Goal: Use online tool/utility: Utilize a website feature to perform a specific function

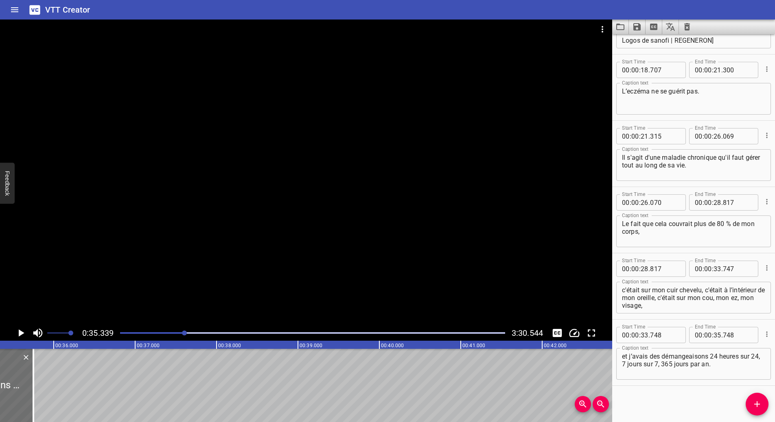
scroll to position [380, 0]
click at [757, 402] on icon "Add Cue" at bounding box center [757, 405] width 6 height 6
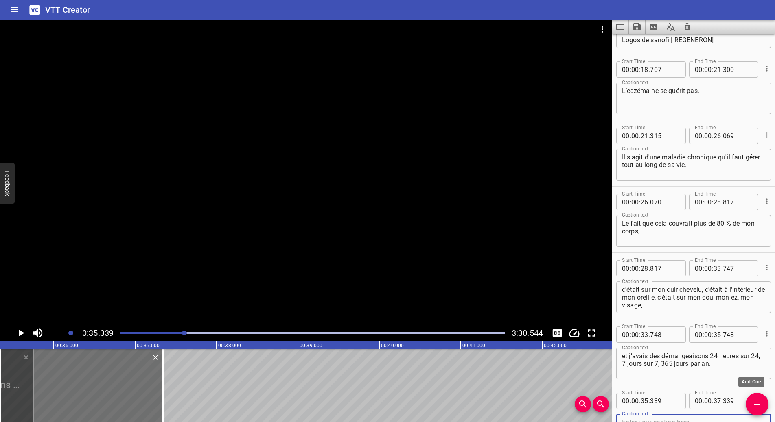
scroll to position [384, 0]
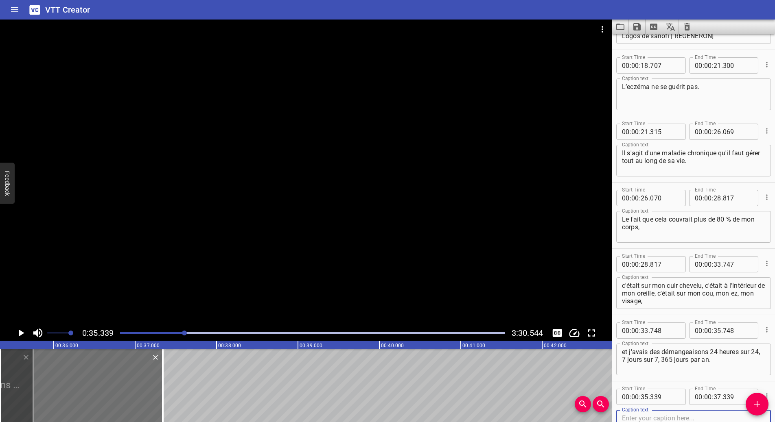
click at [21, 334] on icon "Play/Pause" at bounding box center [22, 333] width 6 height 7
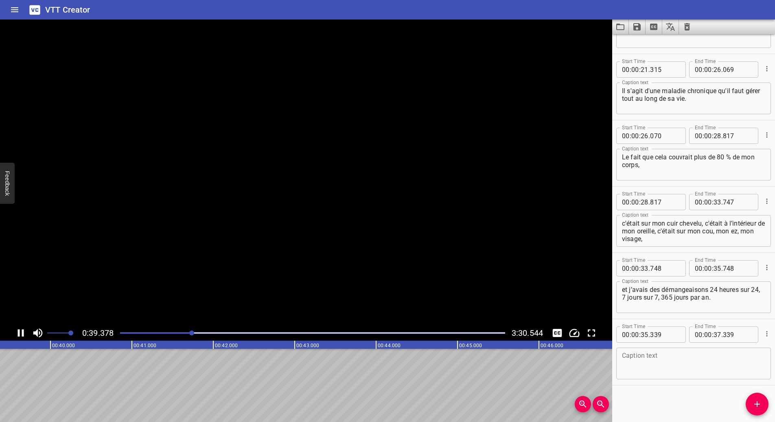
click at [21, 333] on icon "Play/Pause" at bounding box center [21, 333] width 12 height 12
click at [713, 271] on input "number" at bounding box center [717, 268] width 8 height 16
type input "39"
type input "628"
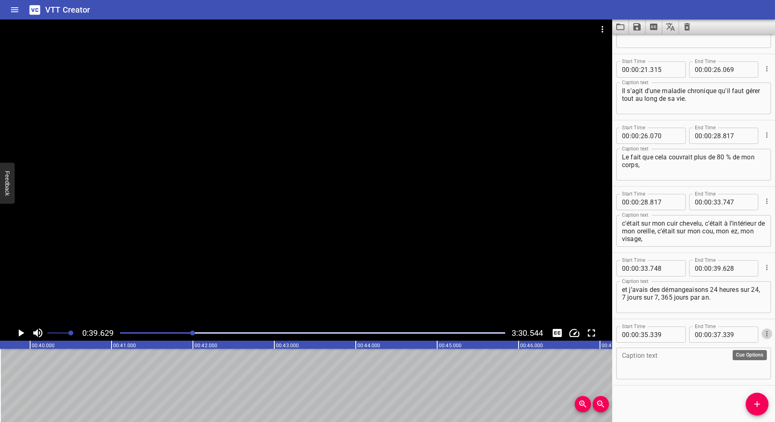
click at [763, 334] on icon "Cue Options" at bounding box center [767, 334] width 8 height 8
click at [718, 346] on li "Delete Cue" at bounding box center [732, 348] width 71 height 15
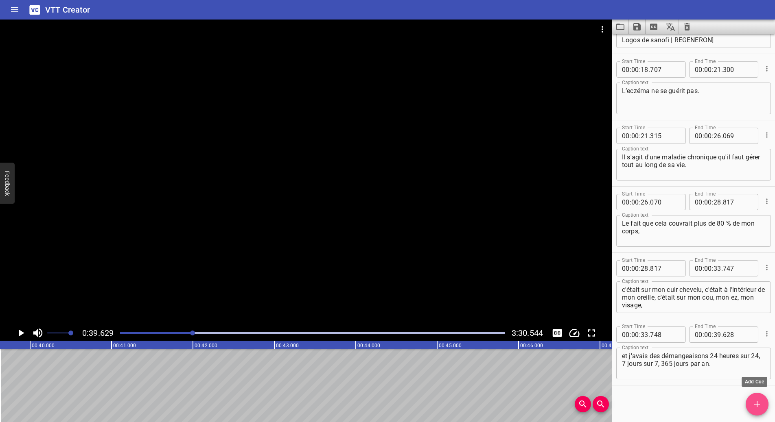
click at [760, 404] on icon "Add Cue" at bounding box center [757, 405] width 10 height 10
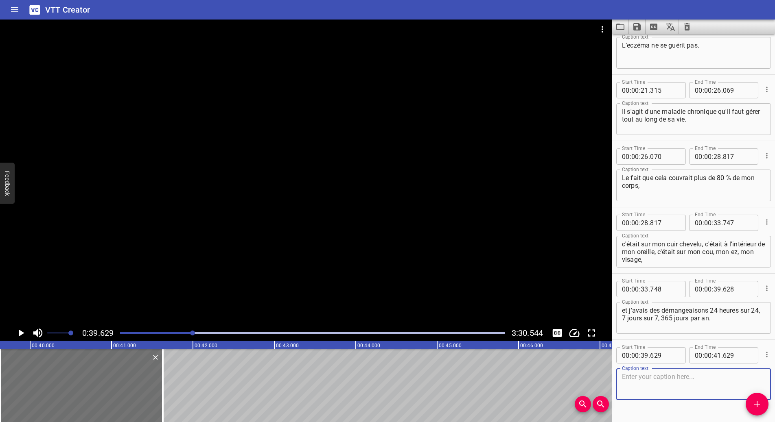
scroll to position [446, 0]
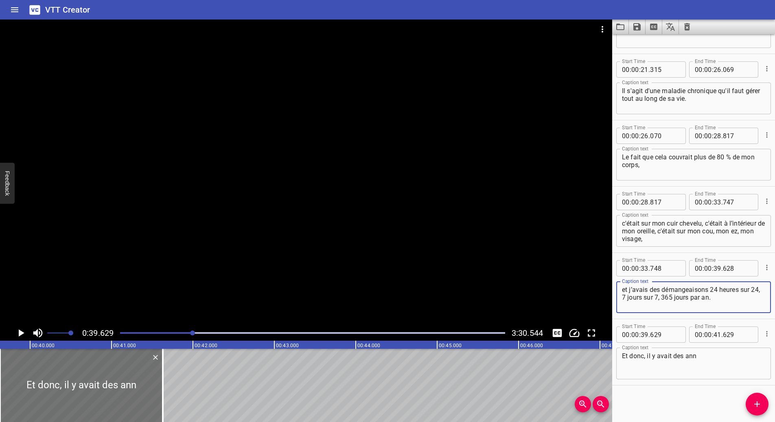
drag, startPoint x: 670, startPoint y: 290, endPoint x: 665, endPoint y: 291, distance: 4.2
click at [665, 291] on textarea "et j’avais des démangeaisons 24 heures sur 24, 7 jours sur 7, 365 jours par an." at bounding box center [693, 297] width 143 height 23
drag, startPoint x: 702, startPoint y: 355, endPoint x: 710, endPoint y: 356, distance: 8.6
click at [702, 355] on textarea "Et donc, il y avait des ann" at bounding box center [693, 363] width 143 height 23
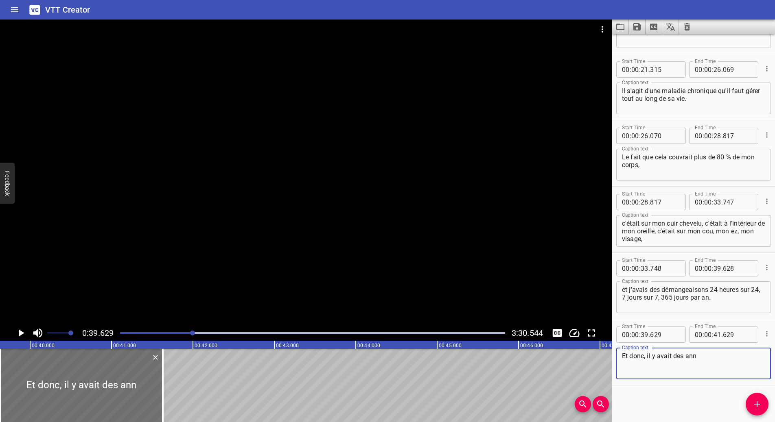
paste textarea "é"
type textarea "Et donc, il y avait des années que j'ai passé en mettant des chaussettes sur me…"
click at [22, 333] on icon "Play/Pause" at bounding box center [22, 333] width 6 height 7
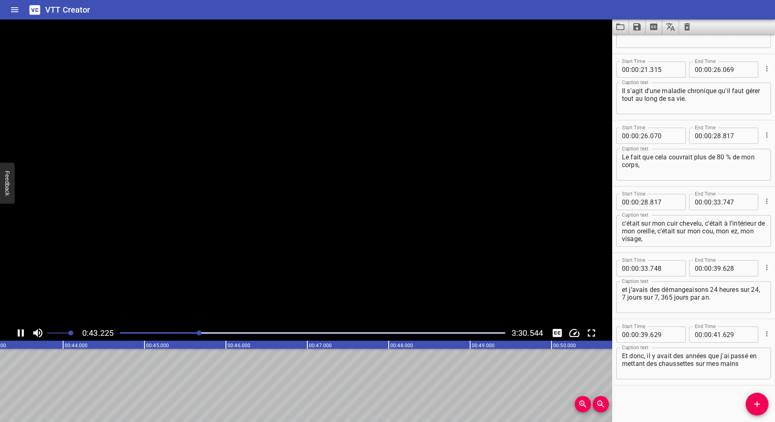
click at [22, 333] on icon "Play/Pause" at bounding box center [21, 333] width 12 height 12
drag, startPoint x: 712, startPoint y: 335, endPoint x: 737, endPoint y: 346, distance: 27.4
click at [713, 336] on input "number" at bounding box center [717, 335] width 8 height 16
type input "43"
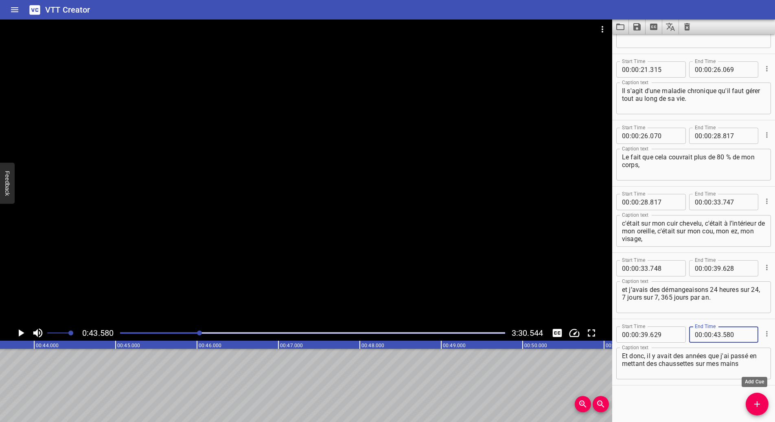
type input "580"
click at [756, 402] on icon "Add Cue" at bounding box center [757, 405] width 10 height 10
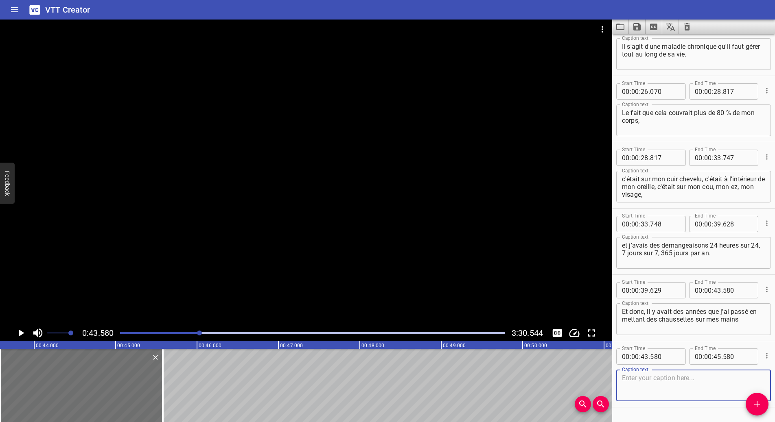
scroll to position [512, 0]
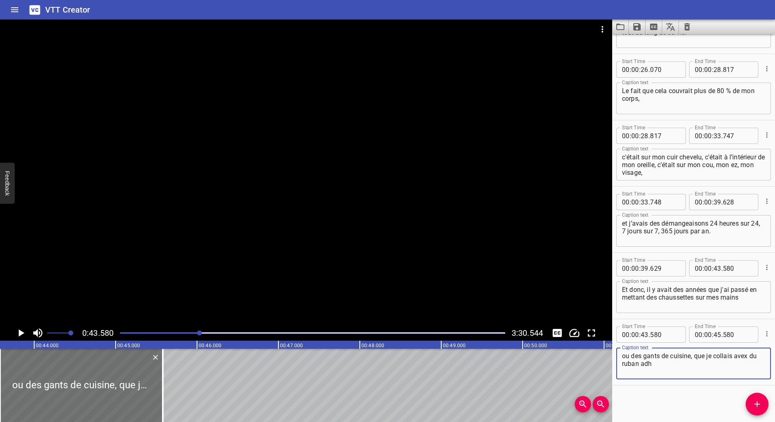
paste textarea "é"
type textarea "ou des gants de cuisine, que je collais avex du ruban adhésif pour ne pas me gr…"
click at [19, 332] on icon "Play/Pause" at bounding box center [22, 333] width 6 height 7
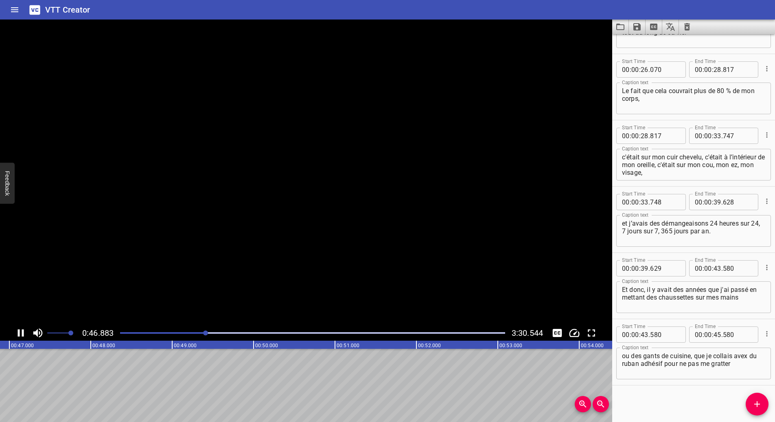
click at [19, 332] on icon "Play/Pause" at bounding box center [21, 333] width 6 height 7
click at [714, 337] on input "number" at bounding box center [717, 335] width 8 height 16
type input "47"
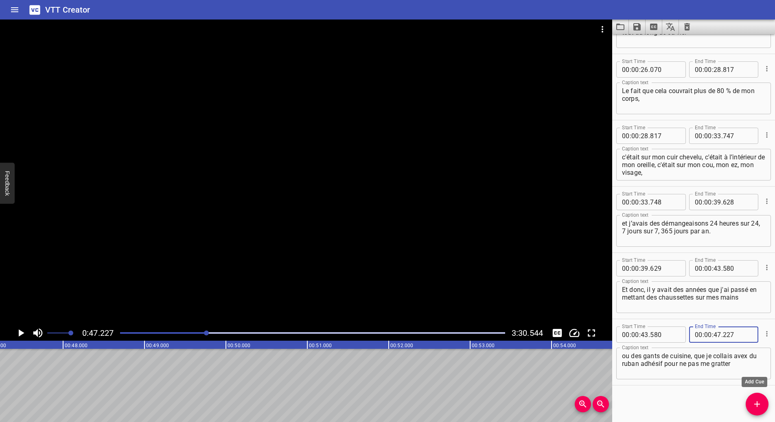
type input "227"
click at [753, 407] on icon "Add Cue" at bounding box center [757, 405] width 10 height 10
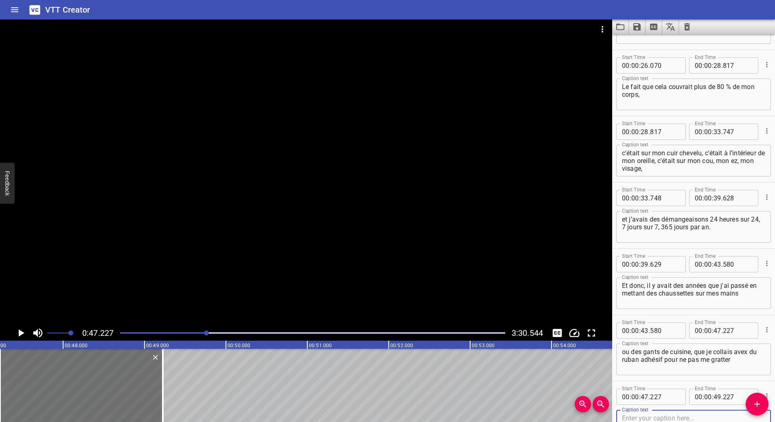
scroll to position [579, 0]
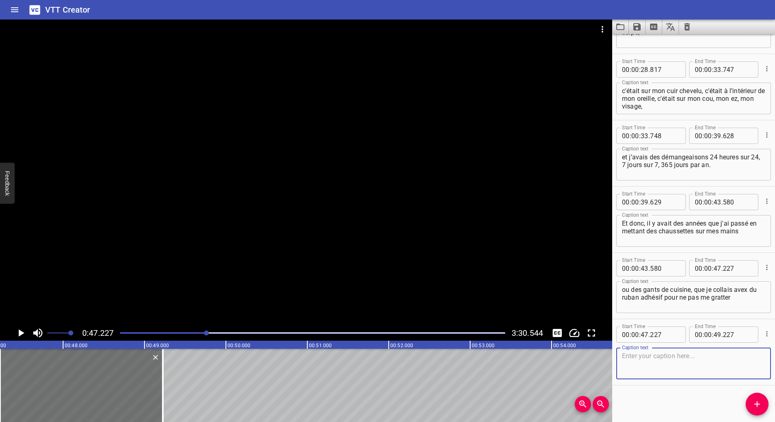
click at [656, 357] on textarea at bounding box center [693, 363] width 143 height 23
paste textarea "Et dans mon sommeil, je les enlevais."
click at [625, 357] on textarea "Et dans mon sommeil, je les enlevais." at bounding box center [693, 363] width 143 height 23
drag, startPoint x: 732, startPoint y: 357, endPoint x: 707, endPoint y: 359, distance: 24.9
click at [707, 359] on textarea "et dans mon sommeil, je les enlevais." at bounding box center [693, 363] width 143 height 23
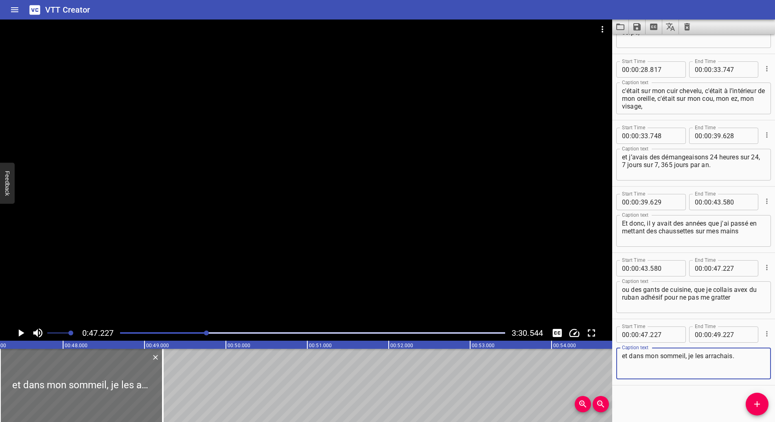
type textarea "et dans mon sommeil, je les arrachais."
click at [20, 332] on icon "Play/Pause" at bounding box center [22, 333] width 6 height 7
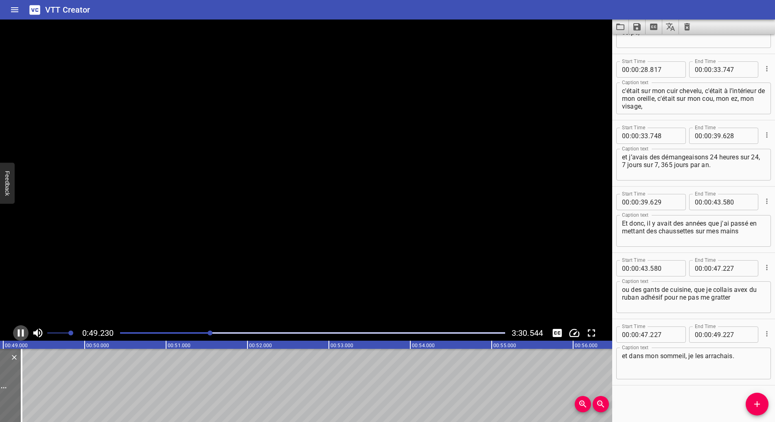
click at [20, 332] on icon "Play/Pause" at bounding box center [21, 333] width 12 height 12
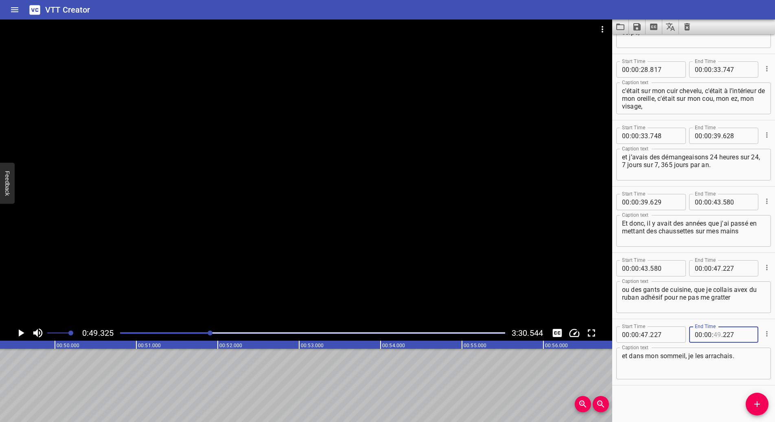
click at [714, 336] on input "number" at bounding box center [717, 335] width 8 height 16
type input "49"
type input "325"
click at [757, 396] on button "Add Cue" at bounding box center [757, 404] width 23 height 23
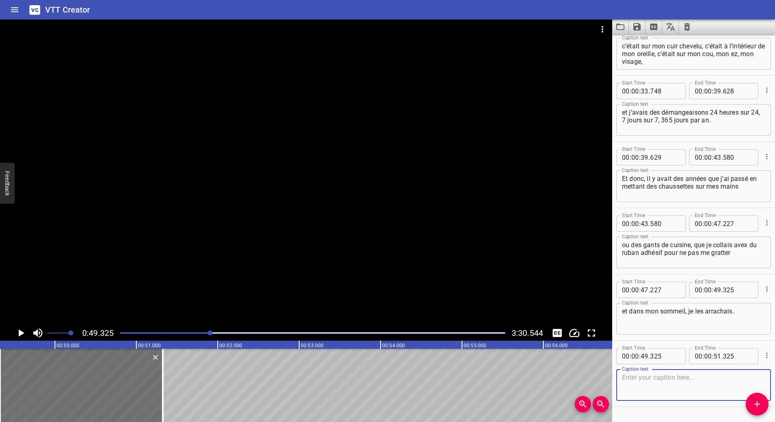
scroll to position [645, 0]
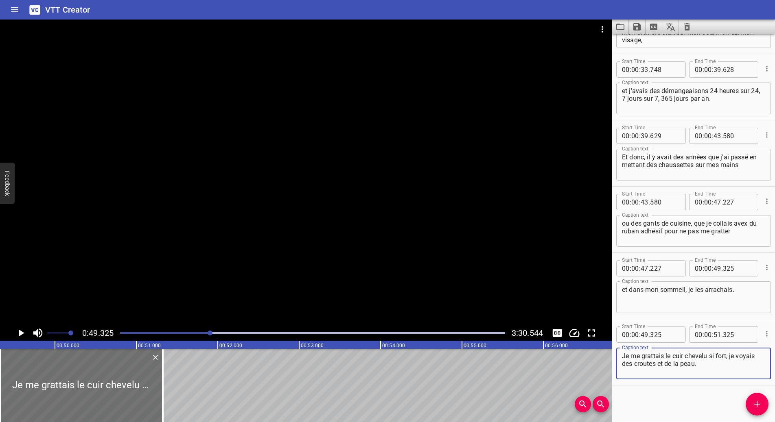
click at [643, 364] on textarea "Je me grattais le cuir chevelu si fort, je voyais des croutes et de la peau." at bounding box center [693, 363] width 143 height 23
paste textarea "û"
type textarea "Je me grattais le cuir chevelu si fort, je voyais des croûtes et de la peau."
click at [24, 333] on icon "Play/Pause" at bounding box center [22, 333] width 6 height 7
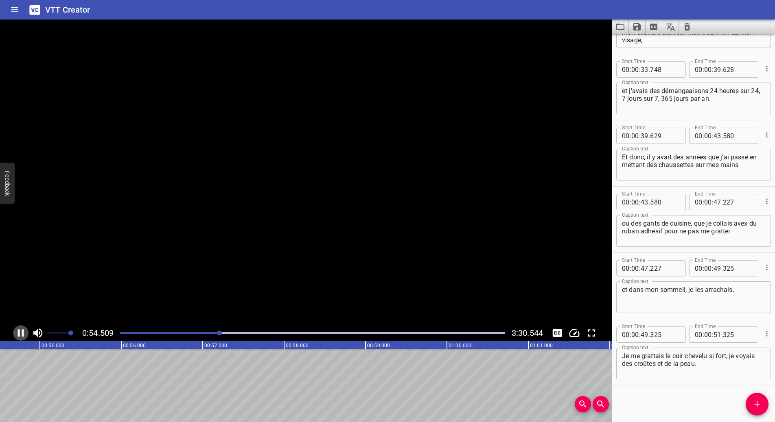
click at [24, 333] on icon "Play/Pause" at bounding box center [21, 333] width 6 height 7
drag, startPoint x: 713, startPoint y: 336, endPoint x: 732, endPoint y: 343, distance: 19.4
click at [714, 336] on input "number" at bounding box center [717, 335] width 8 height 16
type input "54"
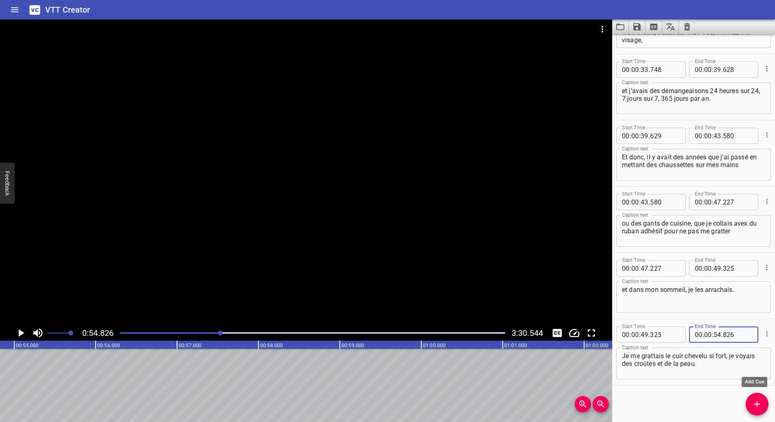
type input "826"
click at [753, 404] on icon "Add Cue" at bounding box center [757, 405] width 10 height 10
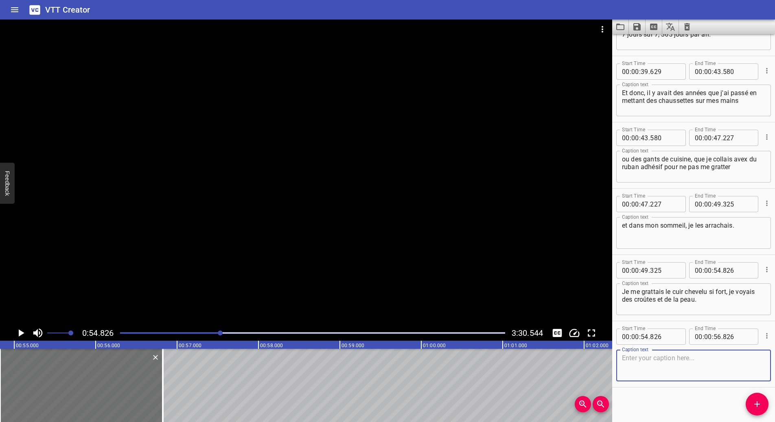
scroll to position [711, 0]
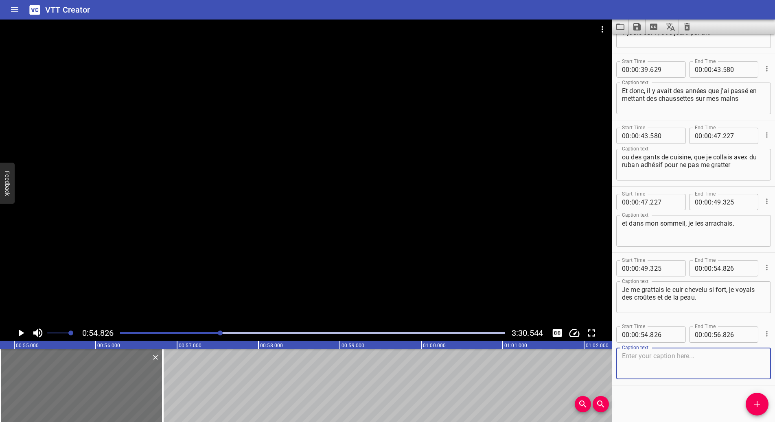
click at [689, 378] on div "Caption text" at bounding box center [693, 364] width 155 height 32
paste textarea "û"
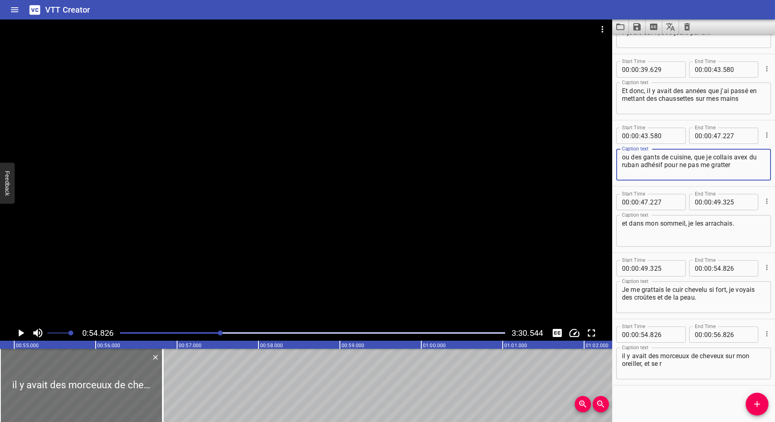
click at [652, 165] on textarea "ou des gants de cuisine, que je collais avex du ruban adhésif pour ne pas me gr…" at bounding box center [693, 164] width 143 height 23
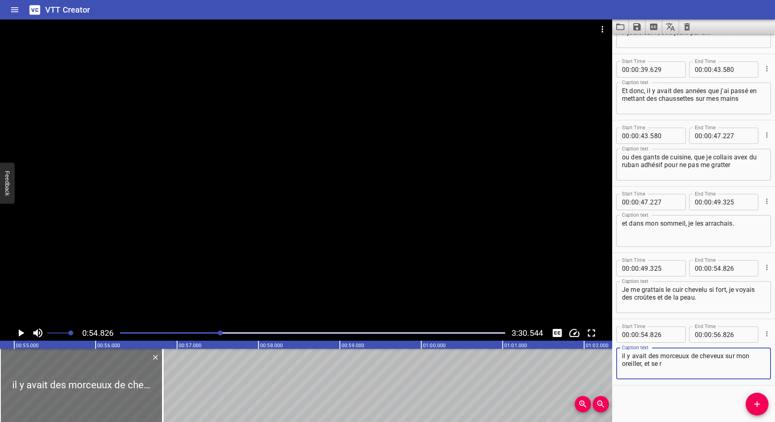
click at [670, 363] on textarea "il y avait des morceuux de cheveux sur mon oreiller, et se r" at bounding box center [693, 363] width 143 height 23
paste textarea "é"
drag, startPoint x: 733, startPoint y: 364, endPoint x: 726, endPoint y: 365, distance: 6.5
click at [726, 365] on textarea "il y avait des morceuux de cheveux sur mon oreiller, et se réveiller avec cela …" at bounding box center [693, 363] width 143 height 23
paste textarea "ès"
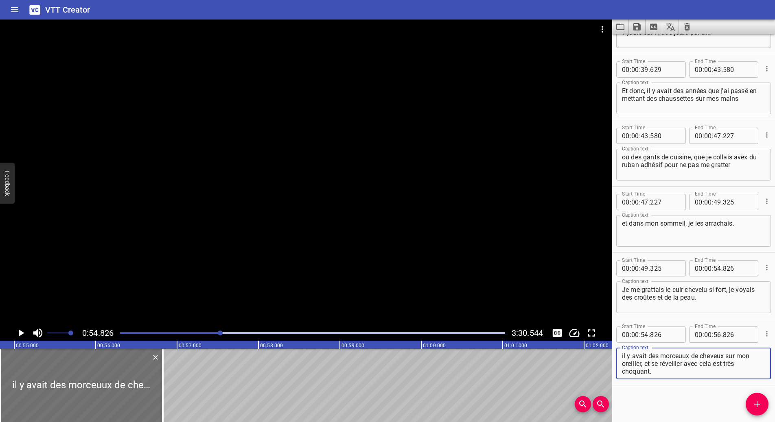
type textarea "il y avait des morceuux de cheveux sur mon oreiller, et se réveiller avec cela …"
click at [22, 335] on icon "Play/Pause" at bounding box center [21, 333] width 12 height 12
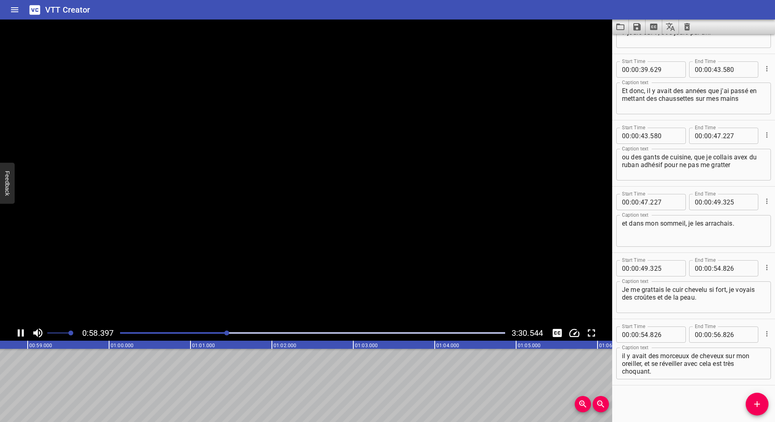
click at [20, 333] on icon "Play/Pause" at bounding box center [21, 333] width 6 height 7
drag, startPoint x: 714, startPoint y: 334, endPoint x: 726, endPoint y: 342, distance: 14.9
click at [715, 334] on input "number" at bounding box center [717, 335] width 8 height 16
type input "58"
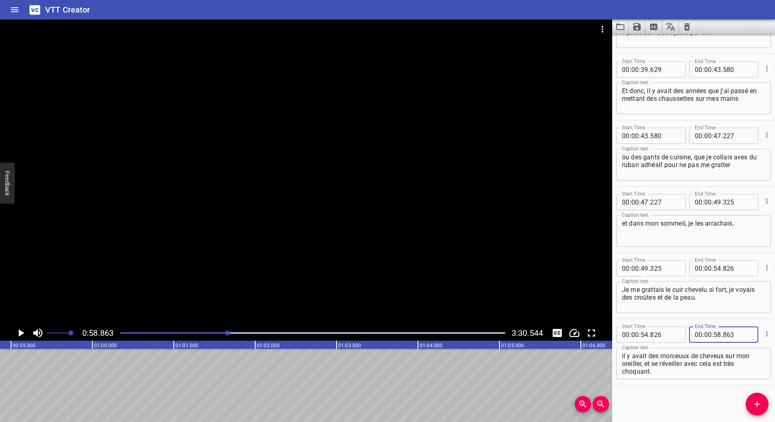
type input "863"
click at [755, 400] on icon "Add Cue" at bounding box center [757, 405] width 10 height 10
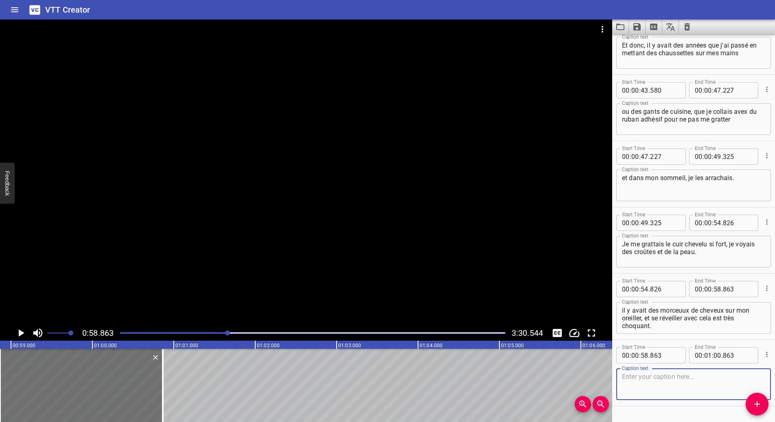
scroll to position [778, 0]
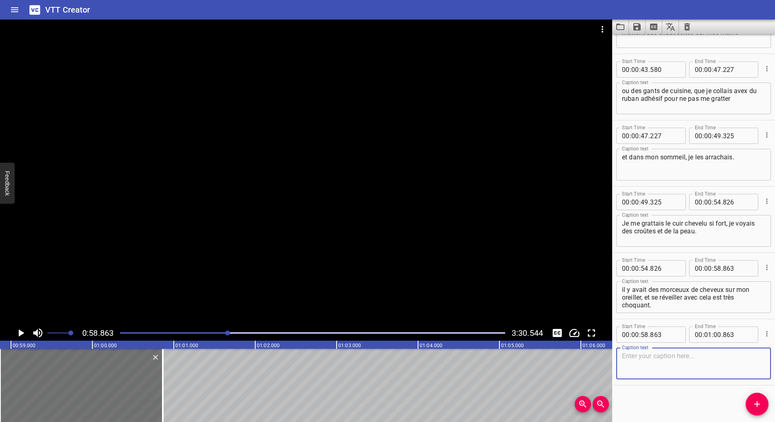
paste textarea "J’avais peur de me lever et d’aller devant le miroir pour constater ce que j’av…"
type textarea "J’avais peur de me lever et d’aller devant le miroir pour constater ce que j’av…"
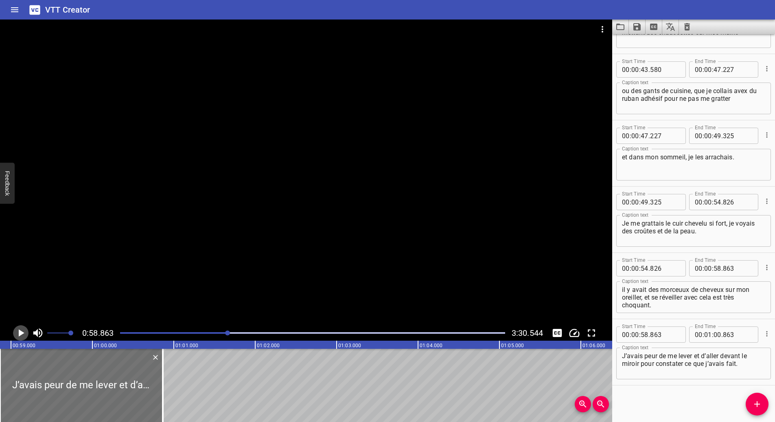
click at [18, 333] on icon "Play/Pause" at bounding box center [21, 333] width 12 height 12
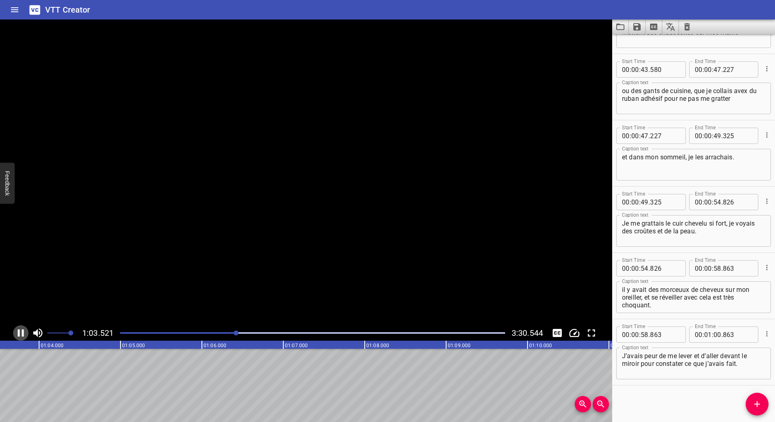
click at [22, 333] on icon "Play/Pause" at bounding box center [21, 333] width 6 height 7
click at [713, 332] on input "number" at bounding box center [717, 335] width 8 height 16
type input "03"
type input "728"
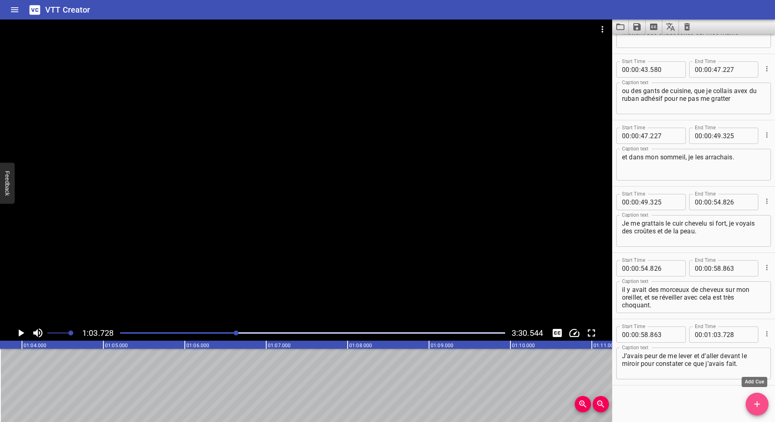
drag, startPoint x: 756, startPoint y: 404, endPoint x: 765, endPoint y: 389, distance: 17.5
click at [756, 404] on icon "Add Cue" at bounding box center [757, 405] width 6 height 6
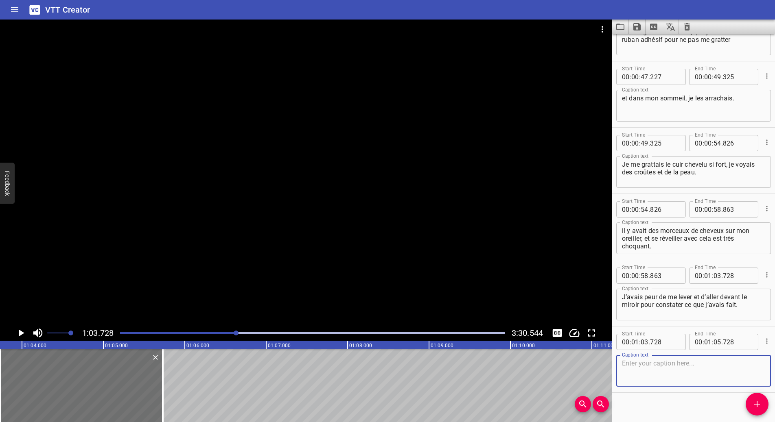
scroll to position [844, 0]
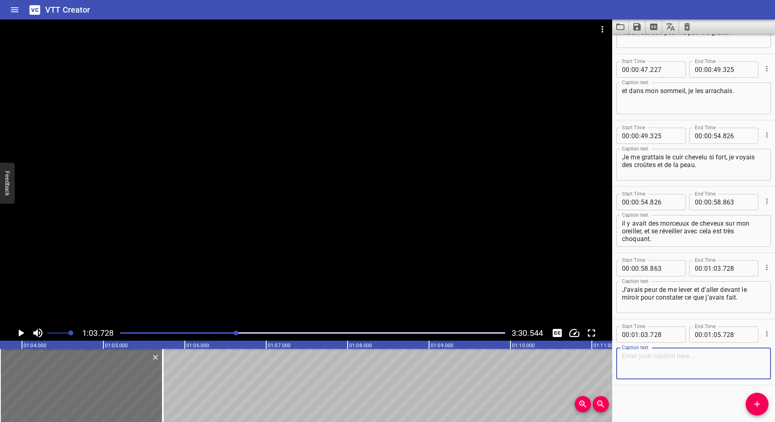
paste textarea "Je pense à tout le temps que j’ai perdu à prendre en charge ma dermatite atopiq…"
drag, startPoint x: 644, startPoint y: 365, endPoint x: 616, endPoint y: 365, distance: 28.1
click at [616, 365] on div "Je pense à tout le temps que j’ai perdu à prendre en charge ma dermatite atopiq…" at bounding box center [693, 364] width 155 height 32
paste textarea "Je pense à tout le temps que j’ai perdu à prendre en charge ma dermatite atopiq…"
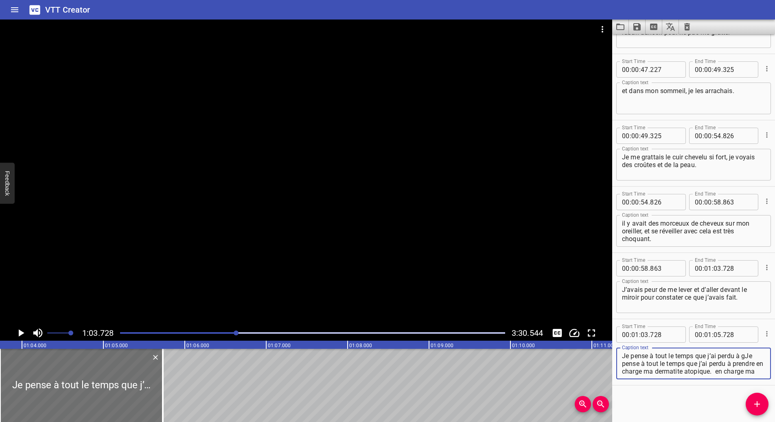
scroll to position [0, 0]
click at [650, 364] on textarea "Je pense à tout le temps que j’ai perdu à gJe pense à tout le temps que j’ai pe…" at bounding box center [693, 363] width 143 height 23
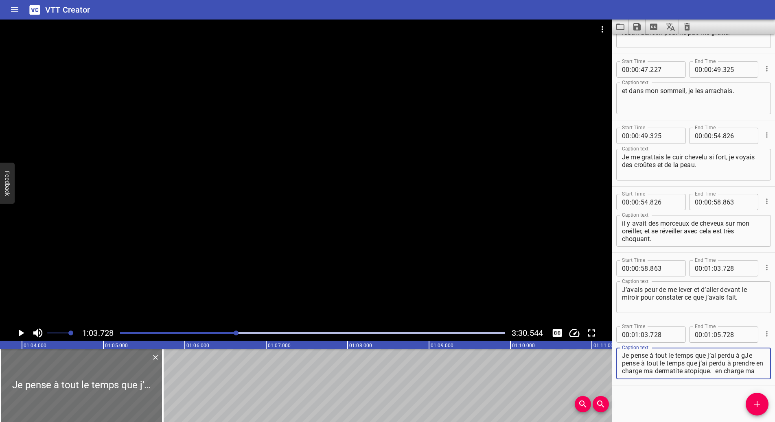
paste textarea "prendre"
drag, startPoint x: 643, startPoint y: 365, endPoint x: 620, endPoint y: 365, distance: 23.2
click at [620, 365] on div "Je pense à tout le temps que j’ai perdu à prendre en charge ma dermatite atopiq…" at bounding box center [693, 364] width 155 height 32
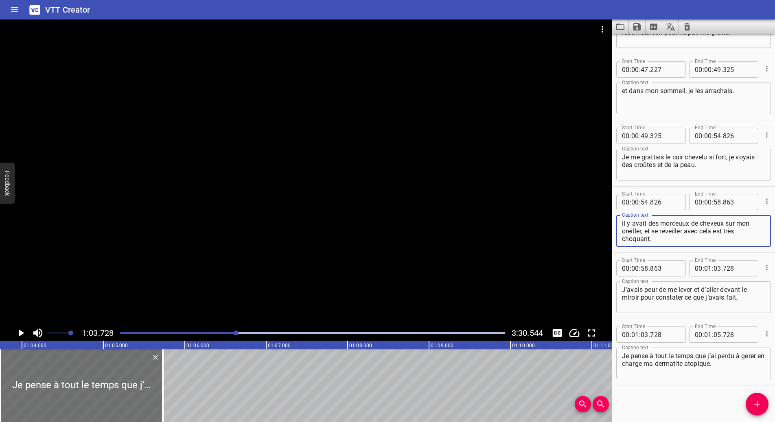
click at [664, 232] on textarea "il y avait des morceuux de cheveux sur mon oreiller, et se réveiller avec cela …" at bounding box center [693, 231] width 143 height 23
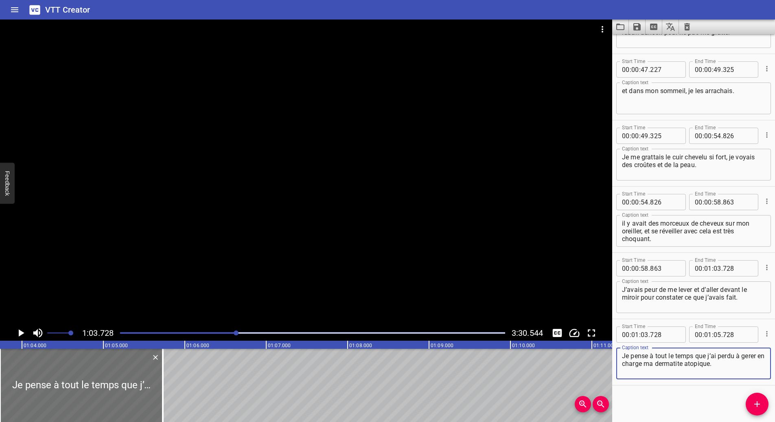
click at [746, 357] on textarea "Je pense à tout le temps que j’ai perdu à gerer en charge ma dermatite atopique." at bounding box center [693, 363] width 143 height 23
paste textarea "é"
drag, startPoint x: 735, startPoint y: 365, endPoint x: 740, endPoint y: 365, distance: 5.3
click at [735, 365] on textarea "Je pense à tout le temps que j’ai perdu à gérer en charge ma dermatite atopique." at bounding box center [693, 363] width 143 height 23
type textarea "Je pense à tout le temps que j’ai perdu à gérer en charge ma dermatite atopique."
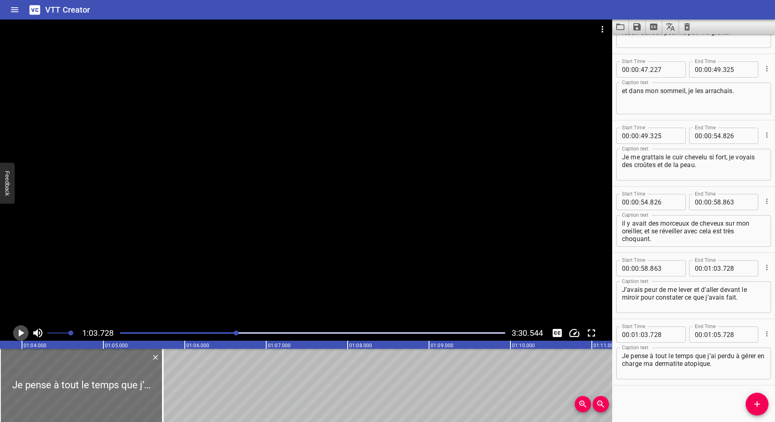
click at [19, 333] on icon "Play/Pause" at bounding box center [22, 333] width 6 height 7
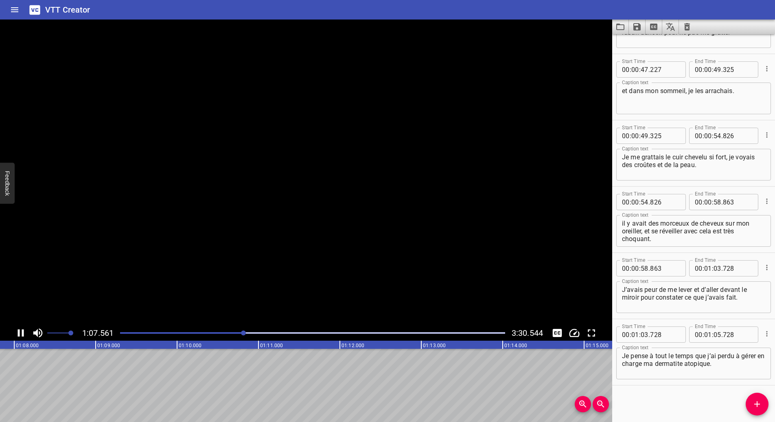
click at [20, 332] on icon "Play/Pause" at bounding box center [21, 333] width 12 height 12
click at [714, 333] on input "number" at bounding box center [717, 335] width 8 height 16
type input "08"
type input "054"
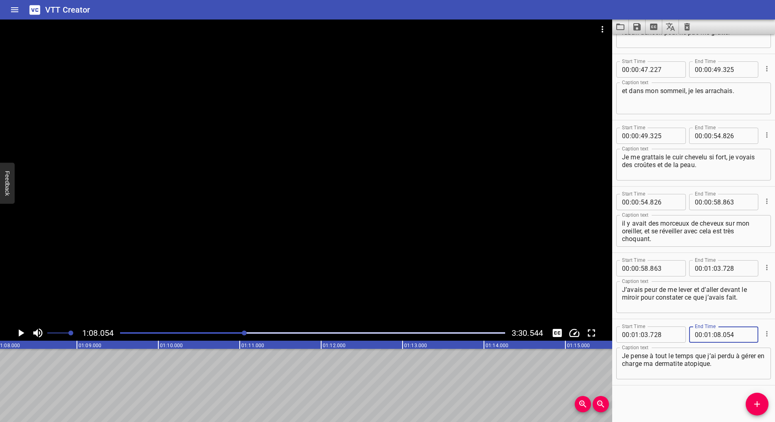
click at [751, 403] on span "Add Cue" at bounding box center [757, 405] width 23 height 10
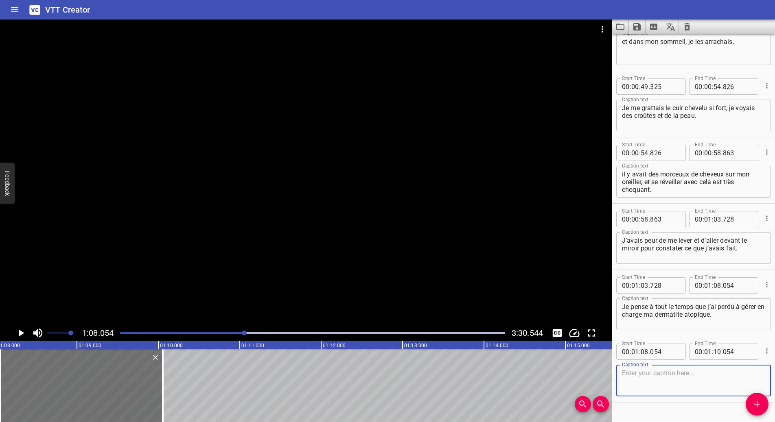
scroll to position [910, 0]
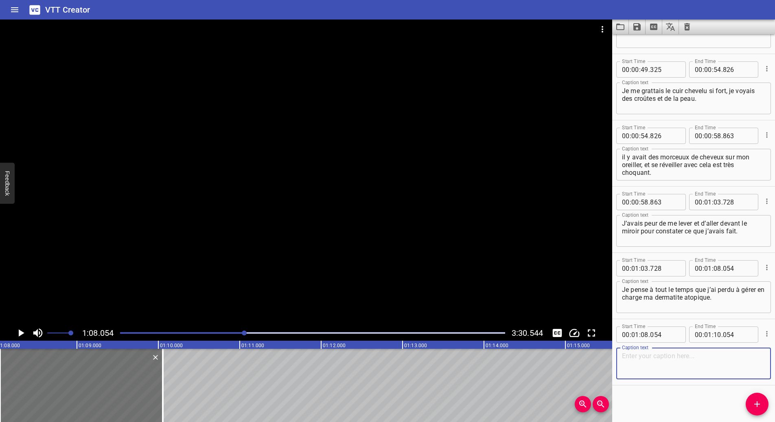
paste textarea "Je passais de cinq à six heures par jour à m’occuper de ma peau"
drag, startPoint x: 662, startPoint y: 358, endPoint x: 673, endPoint y: 357, distance: 10.6
click at [662, 358] on textarea "Je passais de cinq à six heures par jour à m’occuper de ma peau" at bounding box center [693, 363] width 143 height 23
drag, startPoint x: 675, startPoint y: 356, endPoint x: 656, endPoint y: 357, distance: 19.1
click at [656, 357] on textarea "Je passais de cinq à six heures par jour à m’occuper de ma peau" at bounding box center [693, 363] width 143 height 23
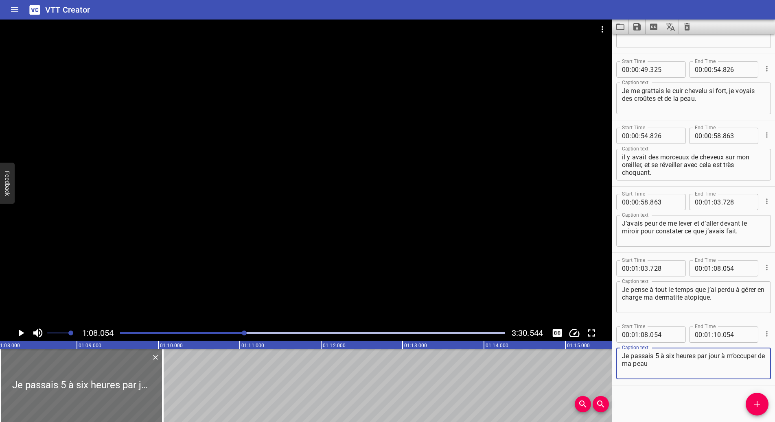
drag, startPoint x: 674, startPoint y: 356, endPoint x: 666, endPoint y: 357, distance: 8.2
click at [666, 357] on textarea "Je passais 5 à six heures par jour à m’occuper de ma peau" at bounding box center [693, 363] width 143 height 23
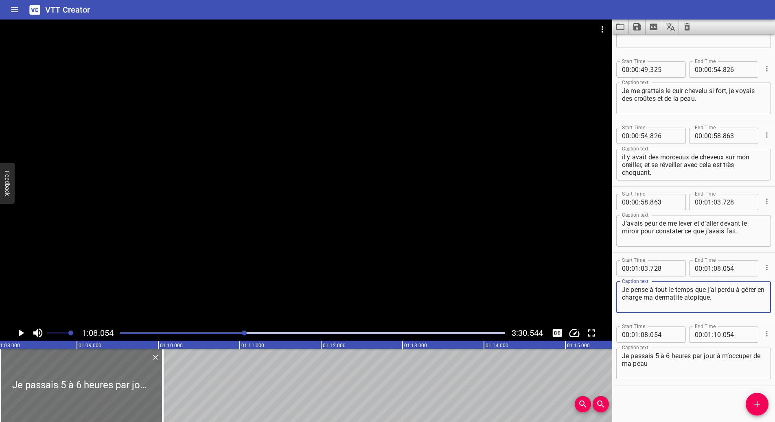
drag, startPoint x: 758, startPoint y: 289, endPoint x: 742, endPoint y: 291, distance: 16.0
click at [742, 291] on textarea "Je pense à tout le temps que j’ai perdu à gérer en charge ma dermatite atopique." at bounding box center [693, 297] width 143 height 23
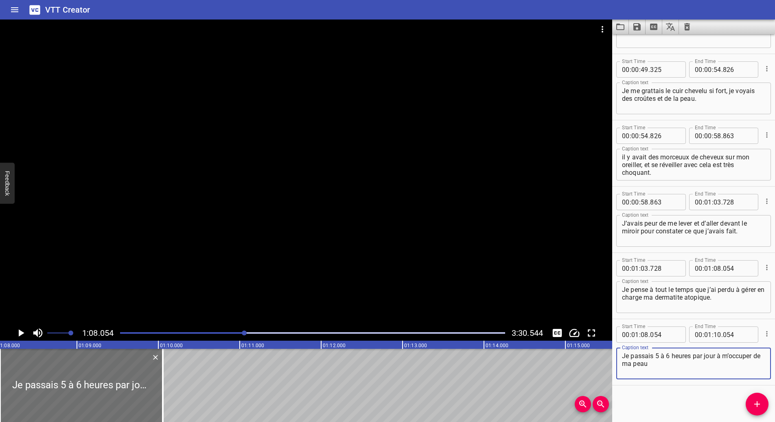
drag, startPoint x: 726, startPoint y: 357, endPoint x: 752, endPoint y: 355, distance: 26.1
click at [752, 355] on textarea "Je passais 5 à 6 heures par jour à m’occuper de ma peau" at bounding box center [693, 363] width 143 height 23
paste textarea "gér"
drag, startPoint x: 746, startPoint y: 354, endPoint x: 741, endPoint y: 356, distance: 6.1
click at [741, 356] on textarea "Je passais 5 à 6 heures par jour à gérer de ma peau" at bounding box center [693, 363] width 143 height 23
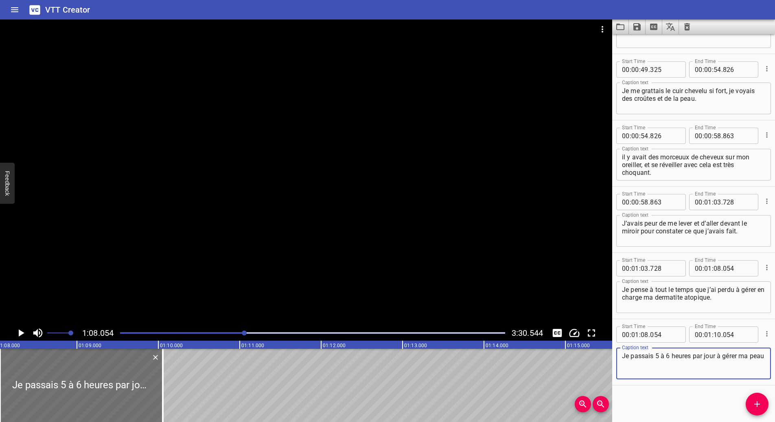
click at [674, 366] on textarea "Je passais 5 à 6 heures par jour à gérer ma peau" at bounding box center [693, 363] width 143 height 23
type textarea "Je passais 5 à 6 heures par jour à gérer ma peau."
click at [22, 332] on icon "Play/Pause" at bounding box center [21, 333] width 12 height 12
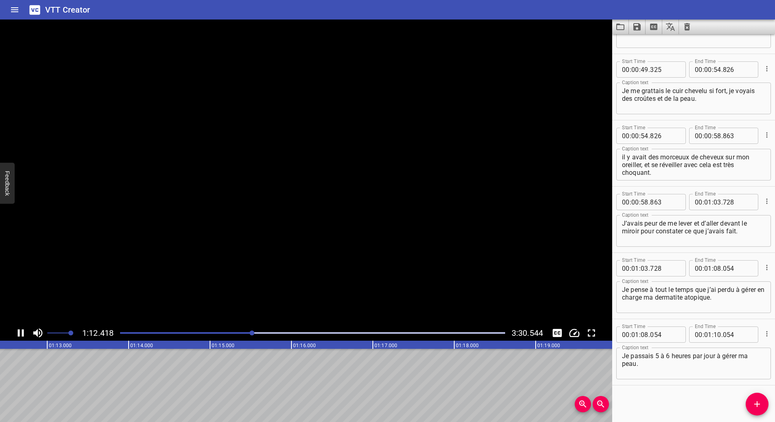
click at [22, 332] on icon "Play/Pause" at bounding box center [21, 333] width 6 height 7
click at [713, 337] on input "number" at bounding box center [717, 335] width 8 height 16
type input "12"
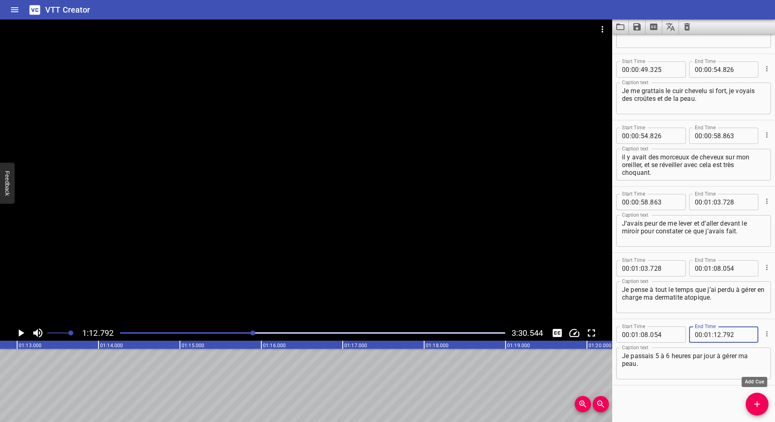
type input "792"
click at [760, 403] on icon "Add Cue" at bounding box center [757, 405] width 10 height 10
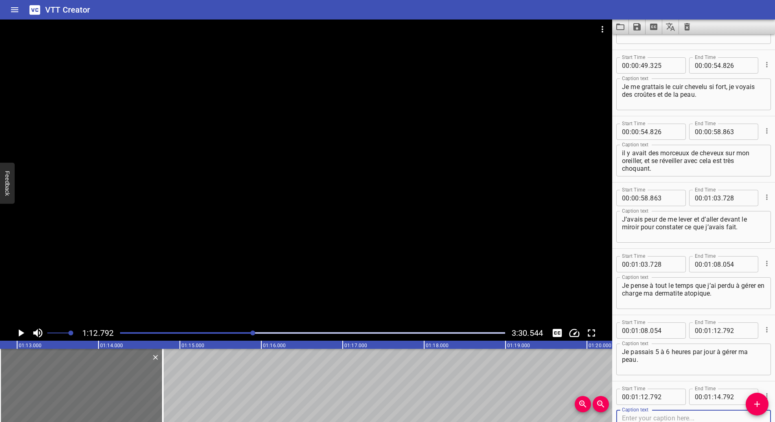
scroll to position [977, 0]
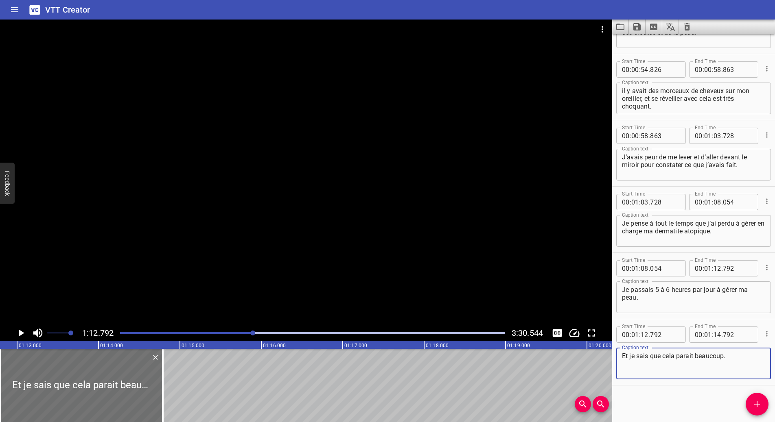
type textarea "Et je sais que cela parait beaucoup."
click at [17, 333] on icon "Play/Pause" at bounding box center [21, 333] width 12 height 12
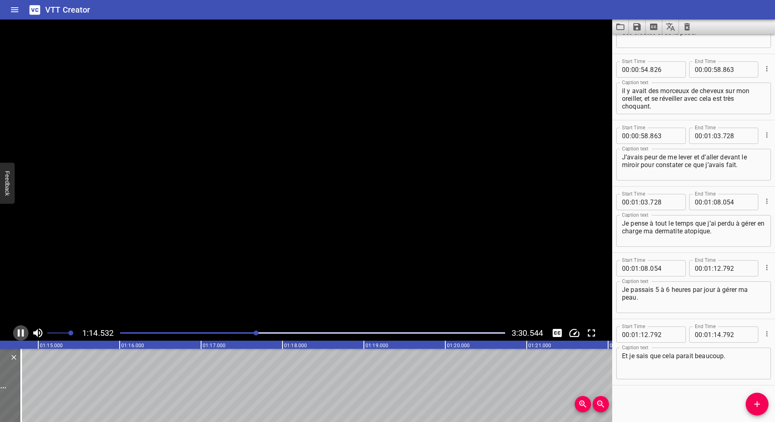
click at [18, 333] on icon "Play/Pause" at bounding box center [21, 333] width 6 height 7
click at [21, 332] on icon "Play/Pause" at bounding box center [22, 333] width 6 height 7
click at [22, 332] on icon "Play/Pause" at bounding box center [21, 333] width 12 height 12
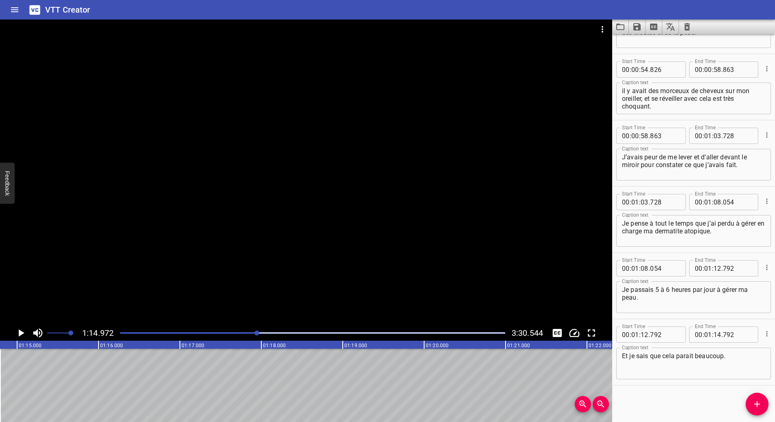
scroll to position [0, 6103]
click at [713, 335] on input "number" at bounding box center [717, 335] width 8 height 16
type input "14"
type input "972"
click at [757, 402] on icon "Add Cue" at bounding box center [757, 405] width 6 height 6
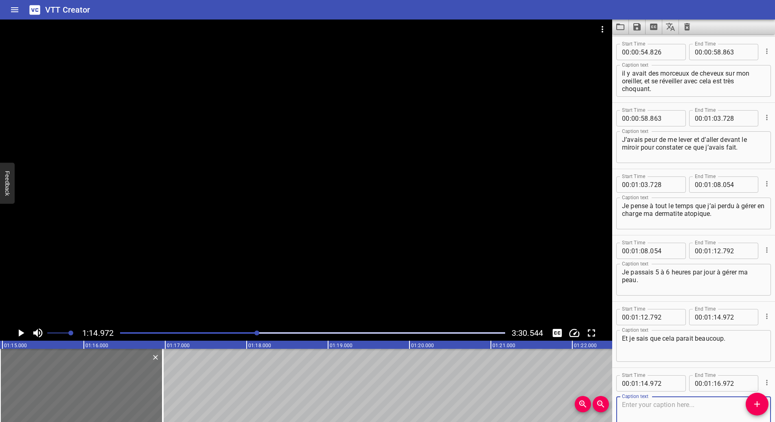
scroll to position [1043, 0]
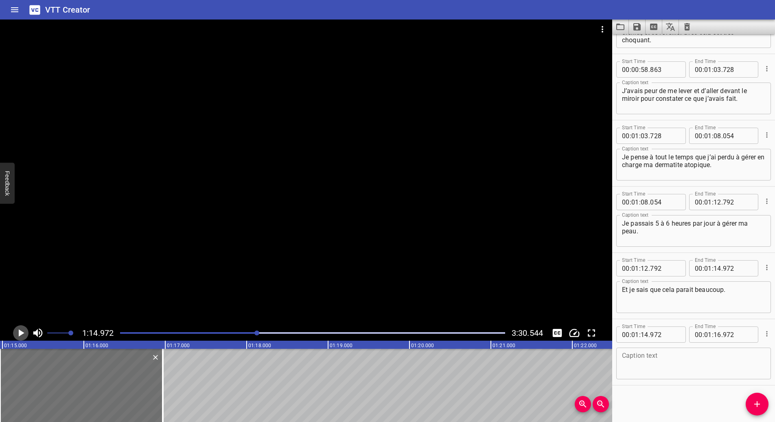
click at [25, 332] on icon "Play/Pause" at bounding box center [21, 333] width 12 height 12
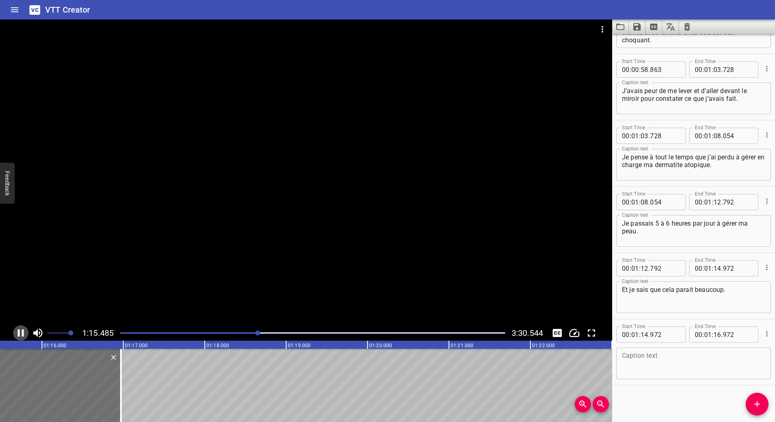
click at [26, 330] on icon "Play/Pause" at bounding box center [21, 333] width 12 height 12
click at [671, 358] on textarea at bounding box center [693, 363] width 143 height 23
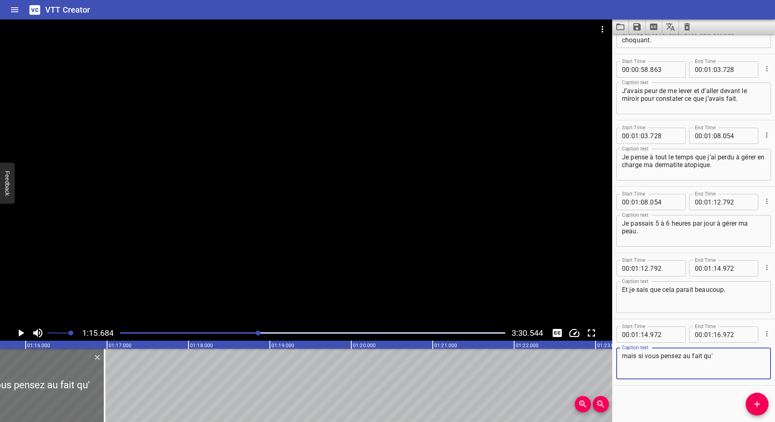
paste textarea "à"
paste textarea "é"
click at [17, 334] on icon "Play/Pause" at bounding box center [21, 333] width 12 height 12
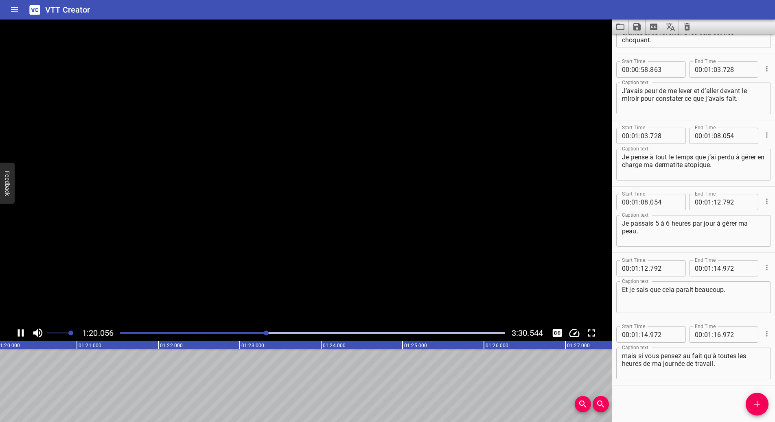
click at [20, 333] on icon "Play/Pause" at bounding box center [21, 333] width 12 height 12
click at [264, 334] on div at bounding box center [266, 333] width 5 height 5
click at [21, 334] on icon "Play/Pause" at bounding box center [22, 333] width 6 height 7
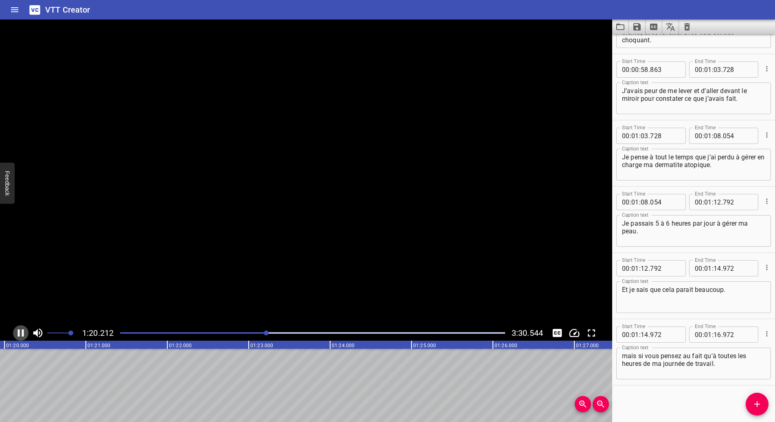
click at [21, 334] on icon "Play/Pause" at bounding box center [21, 333] width 12 height 12
click at [739, 367] on textarea "mais si vous pensez au fait qu'à toutes les heures de ma journée de travail." at bounding box center [693, 363] width 143 height 23
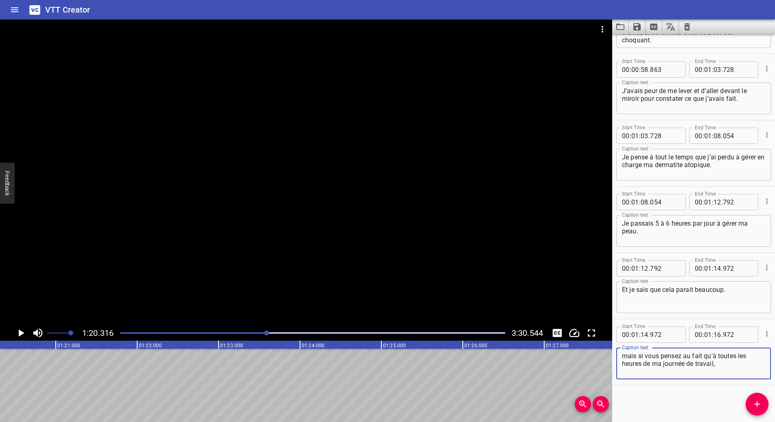
type textarea "mais si vous pensez au fait qu'à toutes les heures de ma journée de travail,"
click at [721, 337] on span "." at bounding box center [722, 335] width 2 height 16
click at [713, 336] on input "number" at bounding box center [717, 335] width 8 height 16
type input "20"
type input "316"
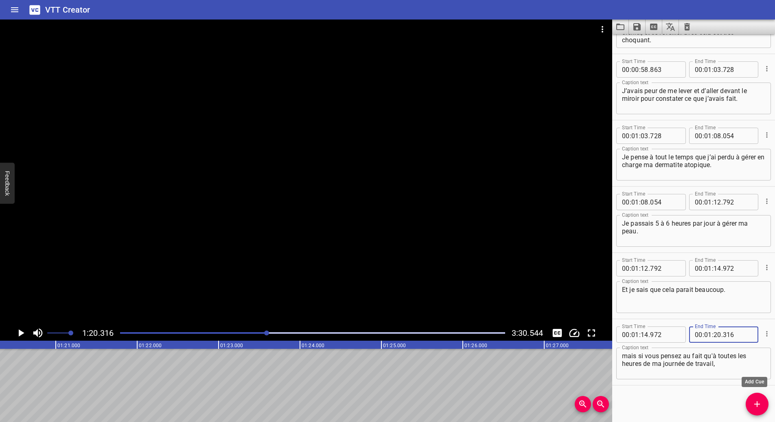
click at [754, 407] on icon "Add Cue" at bounding box center [757, 405] width 10 height 10
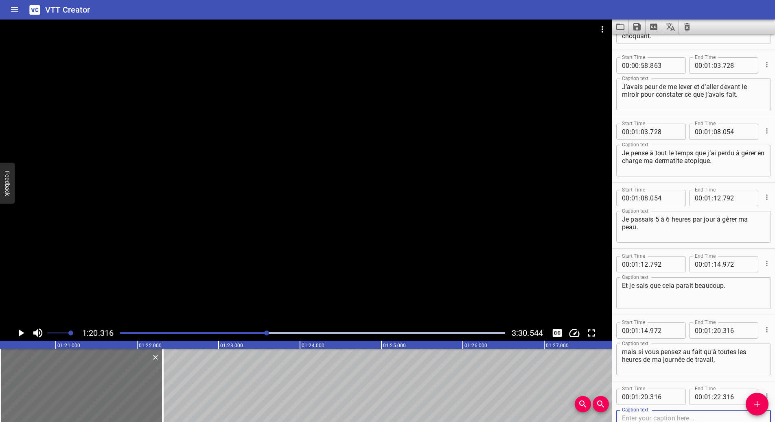
scroll to position [1109, 0]
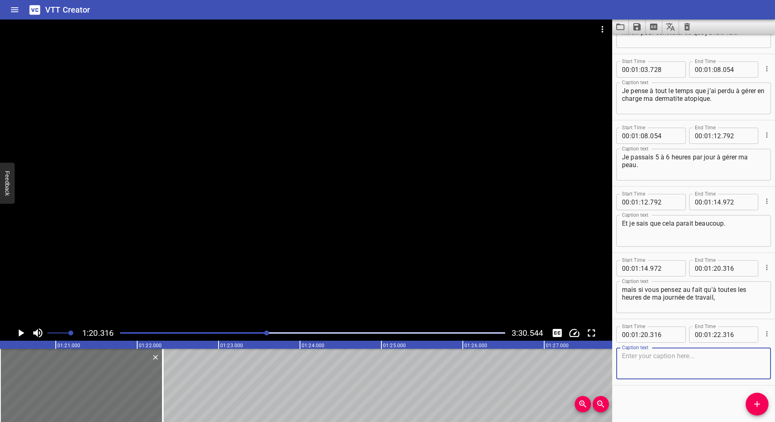
click at [661, 366] on textarea at bounding box center [693, 363] width 143 height 23
paste textarea "j’appliquais un type de crème"
click at [653, 356] on textarea "j’appliquais un type de crème" at bounding box center [693, 363] width 143 height 23
click at [658, 355] on textarea "j’applique un type de crème" at bounding box center [693, 363] width 143 height 23
drag, startPoint x: 664, startPoint y: 357, endPoint x: 676, endPoint y: 358, distance: 11.9
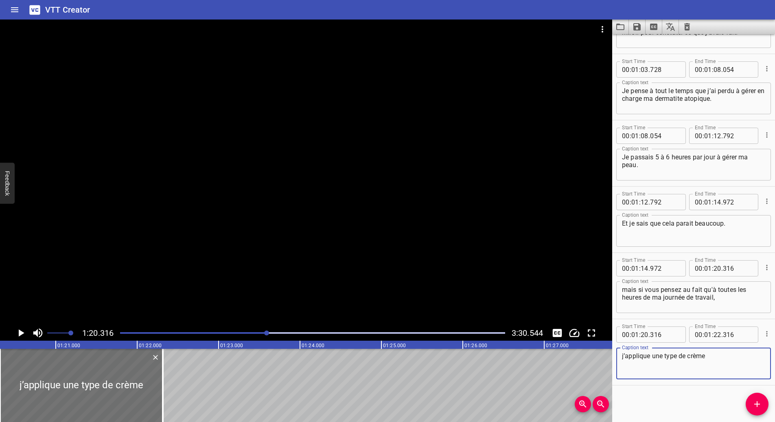
click at [676, 357] on textarea "j’applique une type de crème" at bounding box center [693, 363] width 143 height 23
click at [721, 352] on textarea "j’applique une sorte de crème" at bounding box center [693, 363] width 143 height 23
type textarea "j’applique une sorte de crème,"
click at [20, 331] on icon "Play/Pause" at bounding box center [22, 333] width 6 height 7
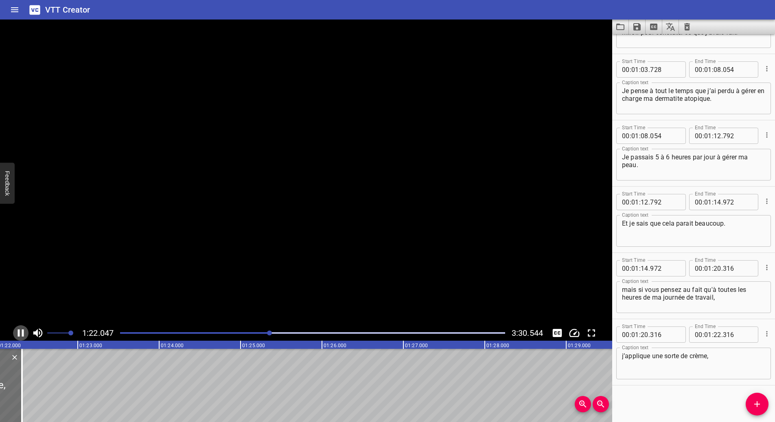
click at [23, 331] on icon "Play/Pause" at bounding box center [21, 333] width 6 height 7
click at [713, 335] on input "number" at bounding box center [717, 335] width 8 height 16
type input "22"
type input "179"
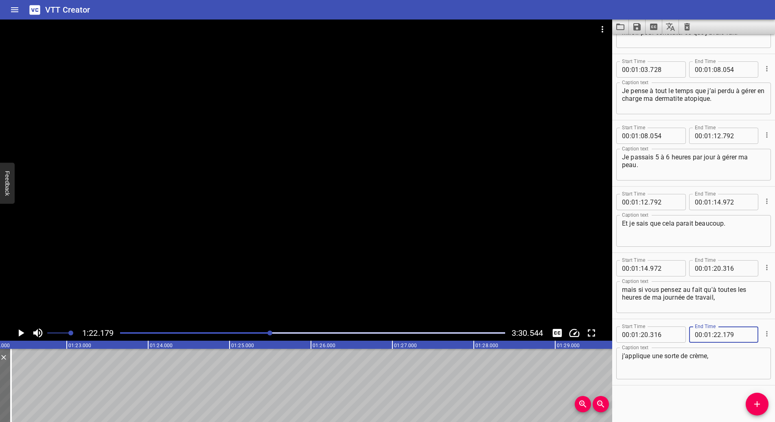
click at [753, 404] on icon "Add Cue" at bounding box center [757, 405] width 10 height 10
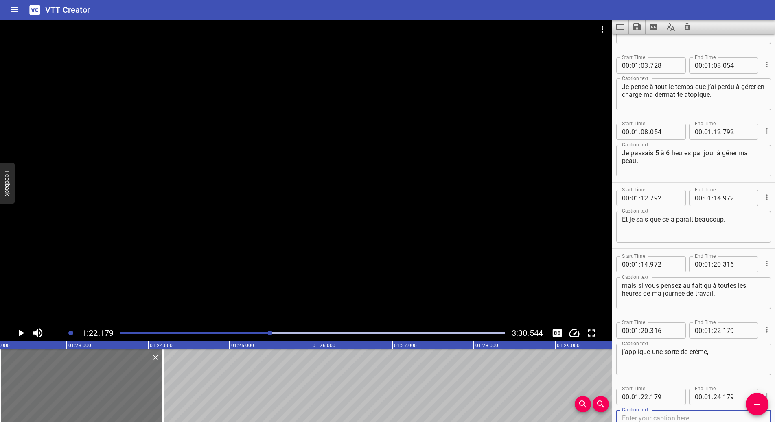
scroll to position [1176, 0]
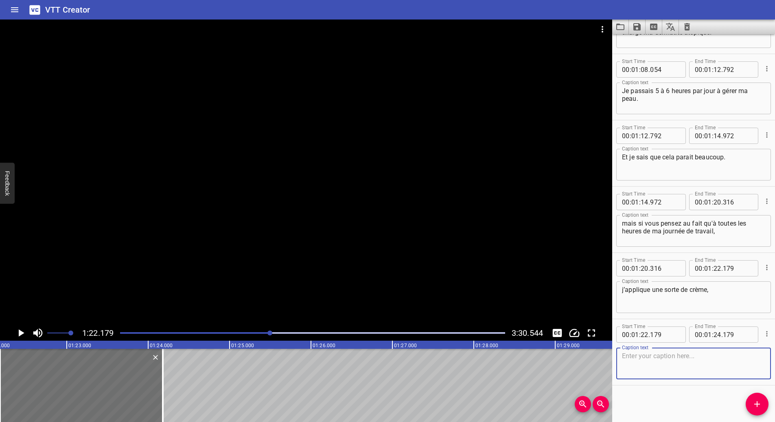
click at [698, 369] on textarea at bounding box center [693, 363] width 143 height 23
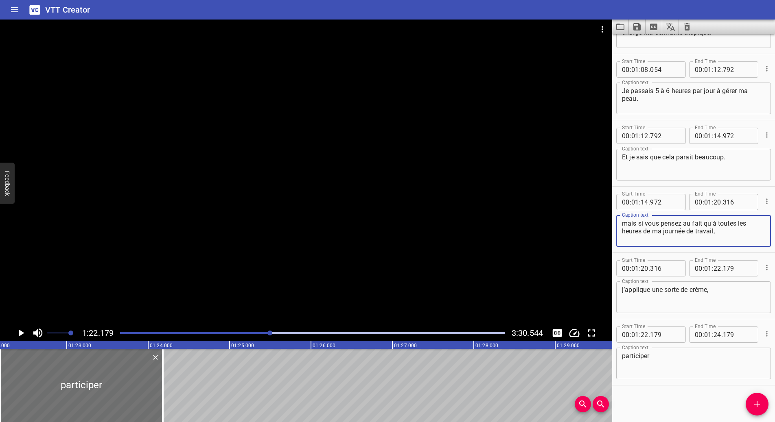
click at [713, 224] on textarea "mais si vous pensez au fait qu'à toutes les heures de ma journée de travail," at bounding box center [693, 231] width 143 height 23
drag, startPoint x: 659, startPoint y: 351, endPoint x: 669, endPoint y: 355, distance: 10.7
click at [659, 351] on div "participer Caption text" at bounding box center [693, 364] width 155 height 32
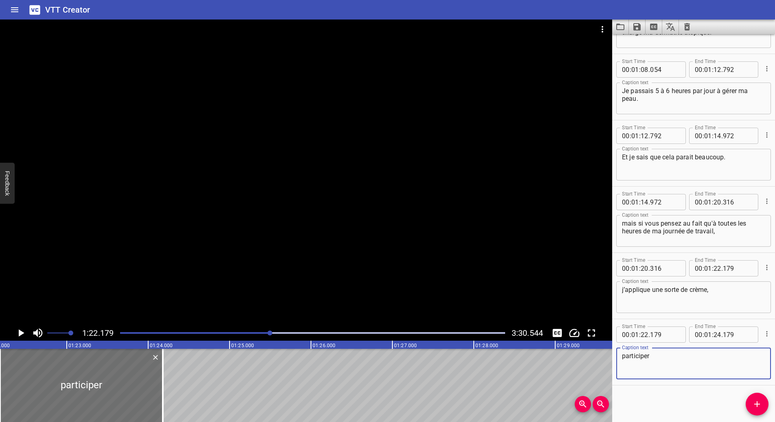
paste textarea "à"
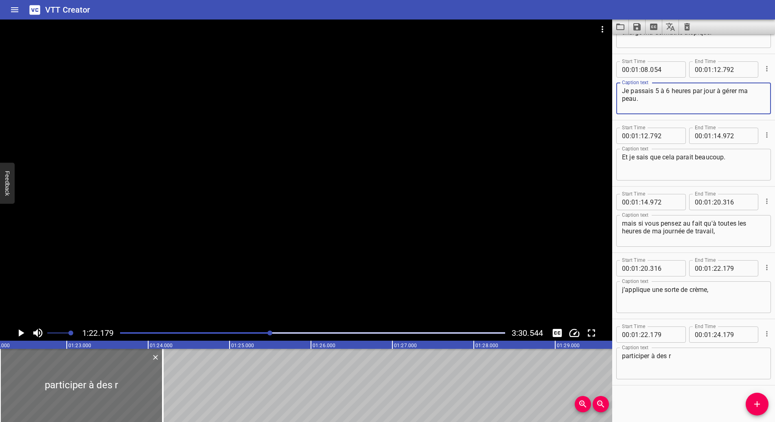
click at [727, 92] on textarea "Je passais 5 à 6 heures par jour à gérer ma peau." at bounding box center [693, 98] width 143 height 23
click at [684, 356] on textarea "participer à des r" at bounding box center [693, 363] width 143 height 23
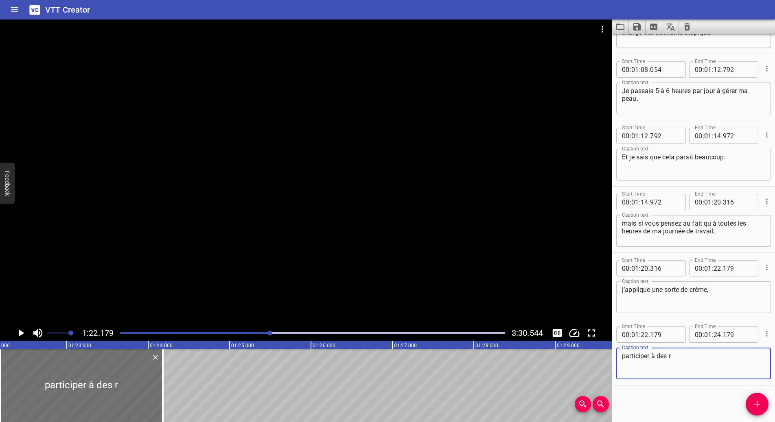
paste textarea "é"
type textarea "participer à des réunions avec des gens, essayer de me concentrer était un véri…"
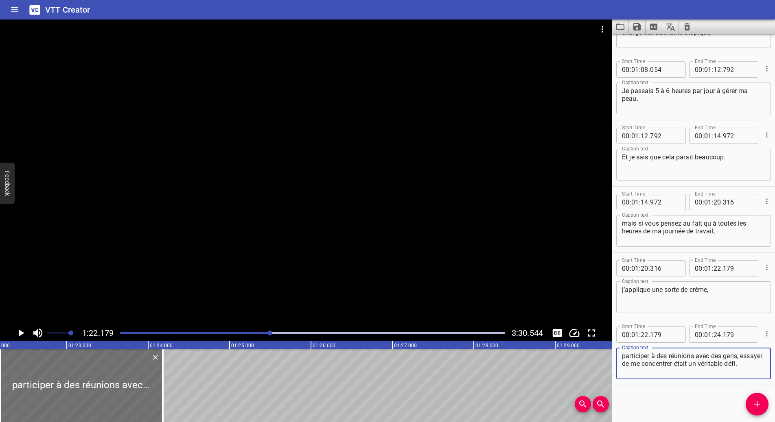
click at [22, 337] on icon "Play/Pause" at bounding box center [21, 333] width 12 height 12
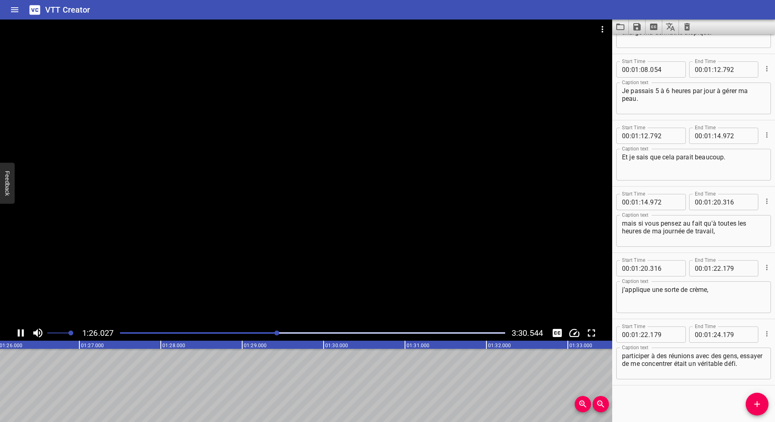
click at [24, 333] on icon "Play/Pause" at bounding box center [21, 333] width 6 height 7
click at [716, 335] on input "number" at bounding box center [717, 335] width 8 height 16
type input "26"
type input "256"
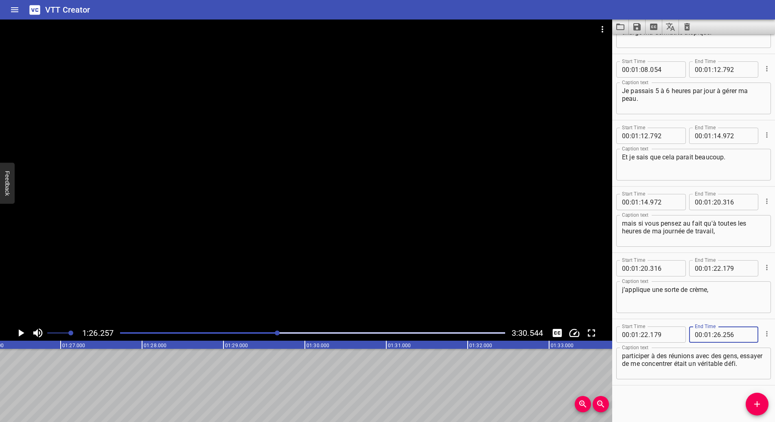
click at [757, 398] on button "Add Cue" at bounding box center [757, 404] width 23 height 23
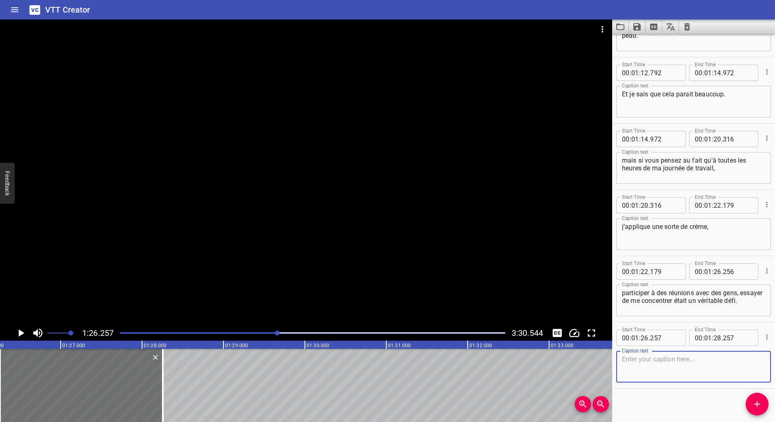
scroll to position [1242, 0]
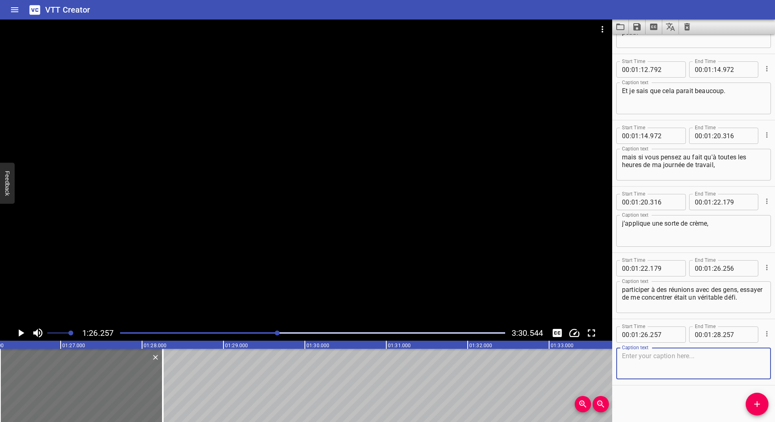
click at [647, 357] on textarea at bounding box center [693, 363] width 143 height 23
paste textarea "Dès que la réunion"
drag, startPoint x: 635, startPoint y: 365, endPoint x: 641, endPoint y: 373, distance: 10.7
click at [635, 365] on textarea "Dès que la réunion se terminait, je courais vers la selle de bain," at bounding box center [693, 363] width 143 height 23
type textarea "Dès que la réunion se terminait, je courais vers la salle de bain,"
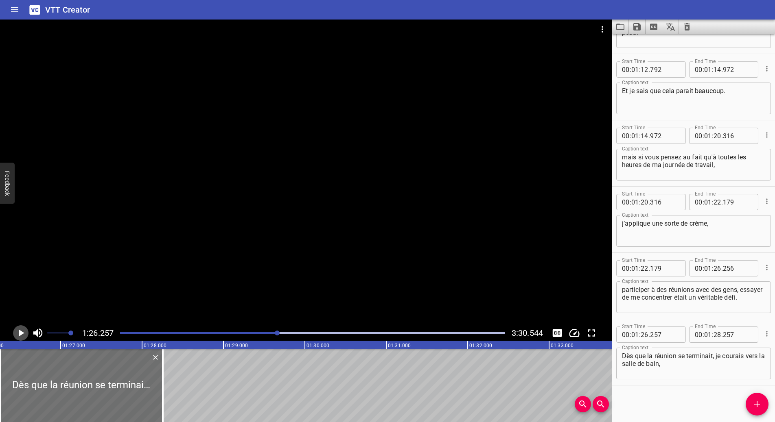
click at [24, 332] on icon "Play/Pause" at bounding box center [21, 333] width 12 height 12
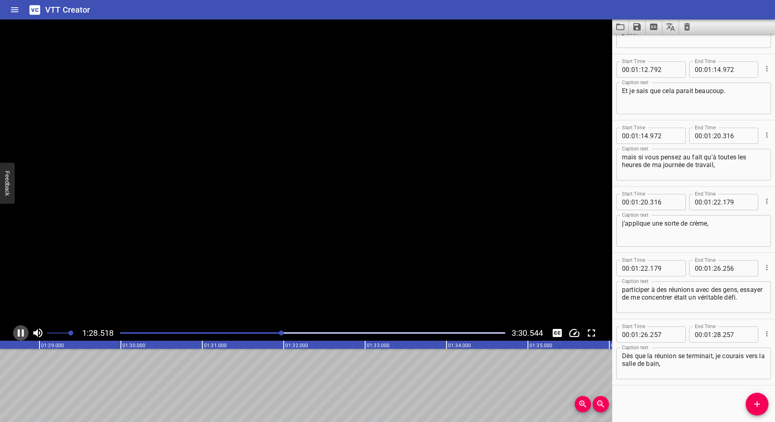
click at [23, 332] on icon "Play/Pause" at bounding box center [21, 333] width 6 height 7
click at [23, 332] on icon "Play/Pause" at bounding box center [21, 333] width 12 height 12
click at [23, 332] on icon "Play/Pause" at bounding box center [21, 333] width 6 height 7
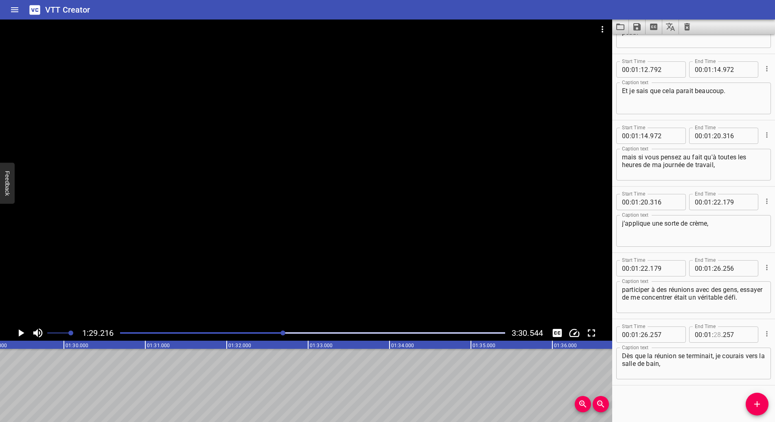
click at [713, 336] on input "number" at bounding box center [717, 335] width 8 height 16
type input "29"
type input "216"
click at [757, 404] on icon "Add Cue" at bounding box center [757, 405] width 6 height 6
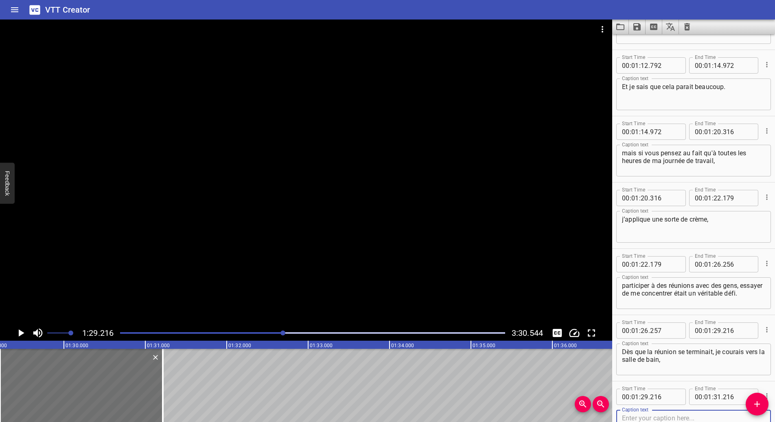
scroll to position [1309, 0]
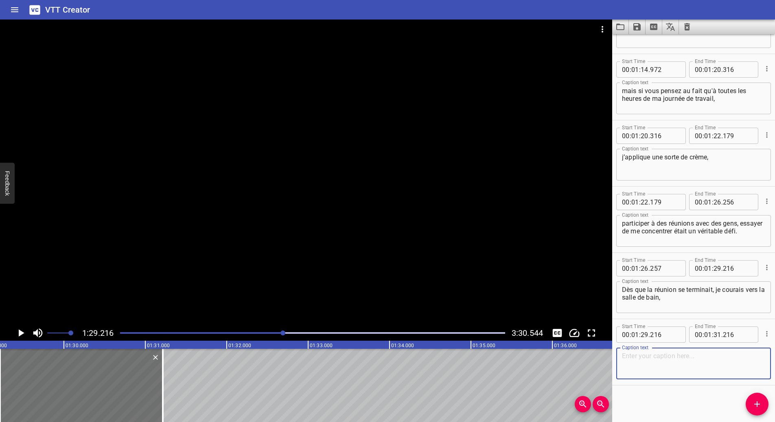
paste textarea "j’enlevais tous mes vêtements, et je grattais, grattais, grattais jusqu’à ce qu…"
click at [714, 359] on textarea "j’enlevais tous mes vêtements, et je grattais, grattais, grattais jusqu’à ce qu…" at bounding box center [693, 363] width 143 height 23
click at [711, 358] on textarea "j’enlevais tous mes vêtements, et je grattais, grattais, grattais jusqu’à ce qu…" at bounding box center [693, 363] width 143 height 23
click at [718, 356] on textarea "j’enlevais tous mes vêtements et je grattais, grattais, grattais jusqu’à ce que…" at bounding box center [693, 363] width 143 height 23
click at [728, 357] on textarea "j’enlevais tous mes vêtements et je grattais, grattais, grattais jusqu’à ce que…" at bounding box center [693, 363] width 143 height 23
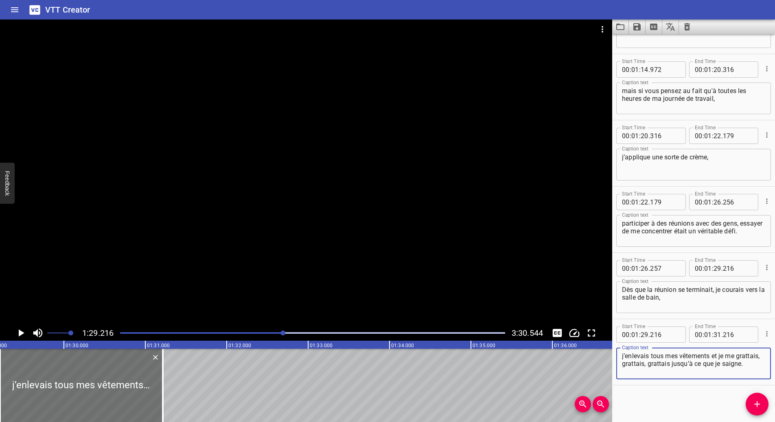
click at [648, 363] on textarea "j’enlevais tous mes vêtements et je me grattais, grattais, grattais jusqu’à ce …" at bounding box center [693, 363] width 143 height 23
click at [692, 363] on textarea "j’enlevais tous mes vêtements et je me grattais, et me grattais, grattais jusqu…" at bounding box center [693, 363] width 143 height 23
drag, startPoint x: 675, startPoint y: 372, endPoint x: 623, endPoint y: 372, distance: 52.1
click at [623, 372] on textarea "j’enlevais tous mes vêtements et je me grattais, et me grattais, et me grattais…" at bounding box center [693, 363] width 143 height 23
click at [755, 364] on textarea "j’enlevais tous mes vêtements et je me grattais, et me grattais, et me grattais…" at bounding box center [693, 363] width 143 height 23
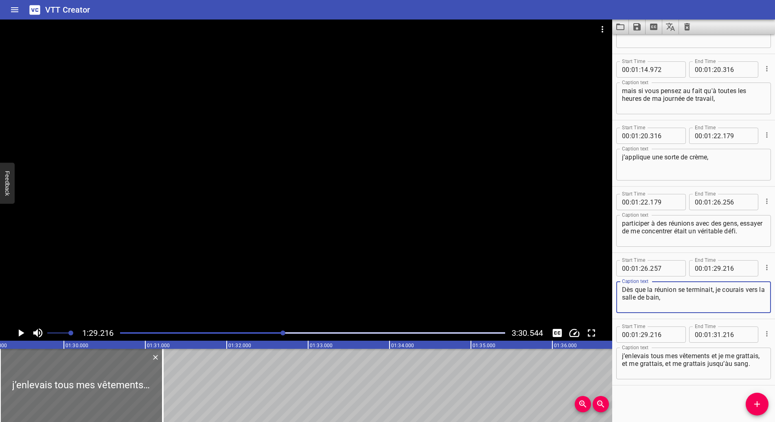
click at [670, 306] on textarea "Dès que la réunion se terminait, je courais vers la salle de bain," at bounding box center [693, 297] width 143 height 23
click at [675, 375] on div "j’enlevais tous mes vêtements et je me grattais, et me grattais, et me grattais…" at bounding box center [693, 364] width 155 height 32
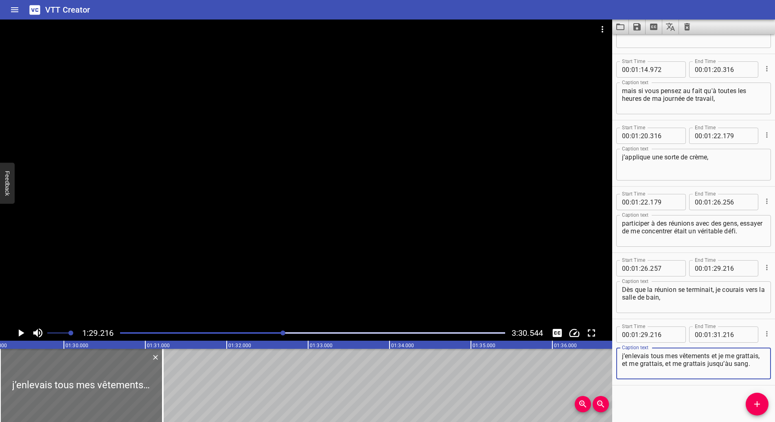
click at [279, 333] on div "Play progress" at bounding box center [90, 334] width 385 height 2
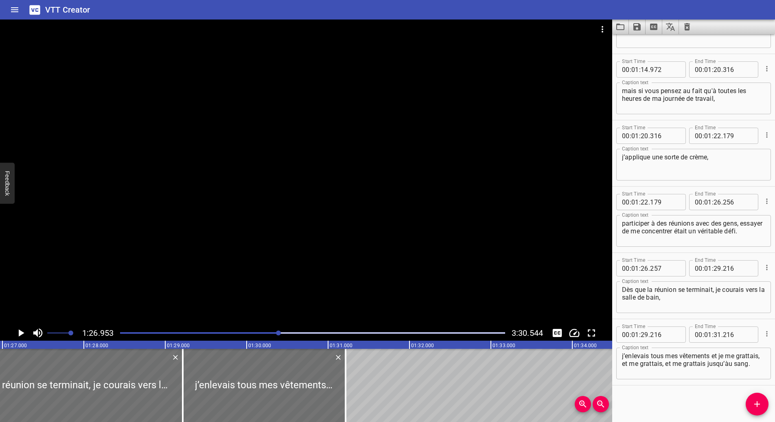
scroll to position [0, 7078]
click at [19, 330] on icon "Play/Pause" at bounding box center [22, 333] width 6 height 7
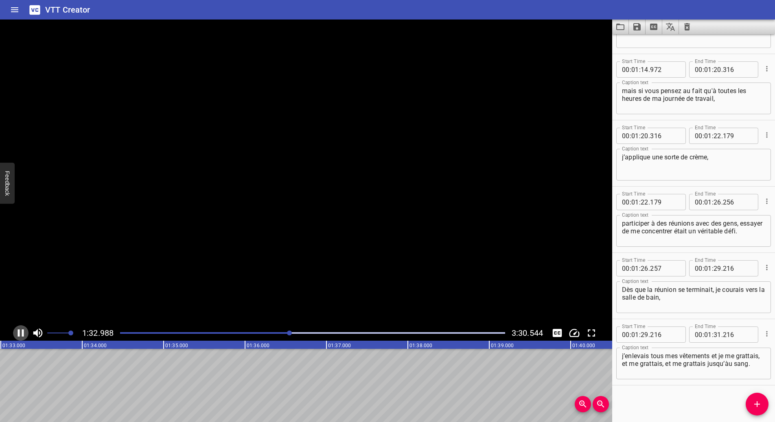
click at [19, 330] on icon "Play/Pause" at bounding box center [21, 333] width 6 height 7
click at [289, 332] on div at bounding box center [289, 333] width 5 height 5
click at [755, 363] on textarea "j’enlevais tous mes vêtements et je me grattais, et me grattais, et me grattais…" at bounding box center [693, 363] width 143 height 23
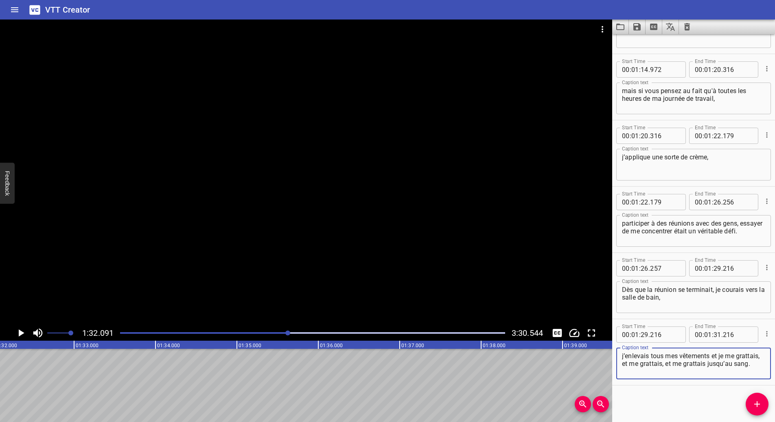
type textarea "j’enlevais tous mes vêtements et je me grattais, et me grattais, et me grattais…"
click at [23, 334] on icon "Play/Pause" at bounding box center [21, 333] width 12 height 12
click at [22, 334] on icon "Play/Pause" at bounding box center [21, 333] width 6 height 7
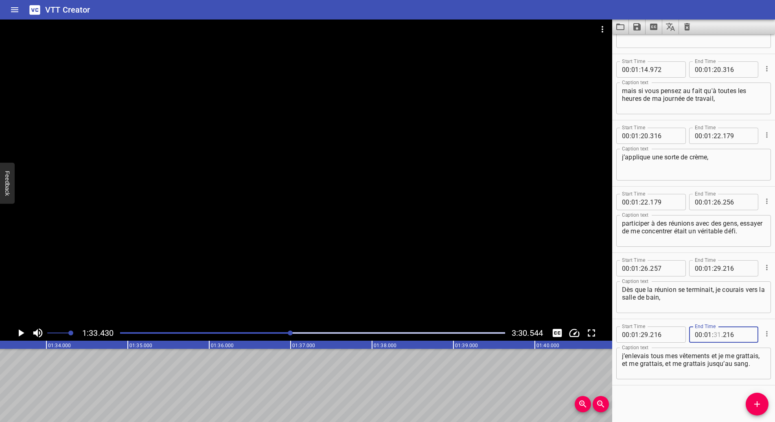
click at [714, 334] on input "number" at bounding box center [717, 335] width 8 height 16
type input "33"
type input "430"
click at [755, 403] on icon "Add Cue" at bounding box center [757, 405] width 10 height 10
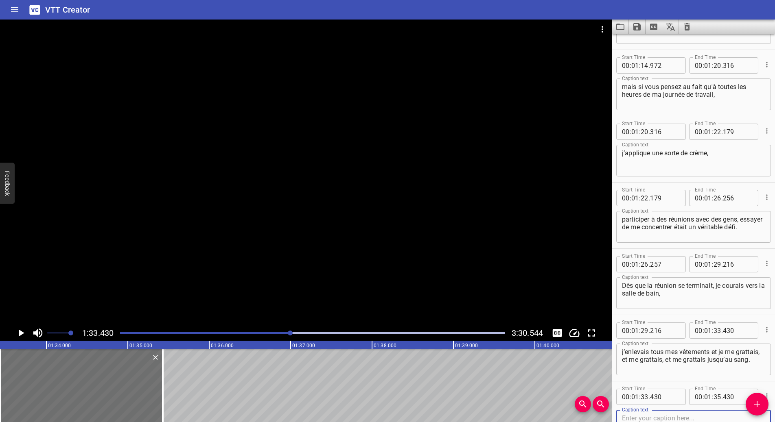
scroll to position [1375, 0]
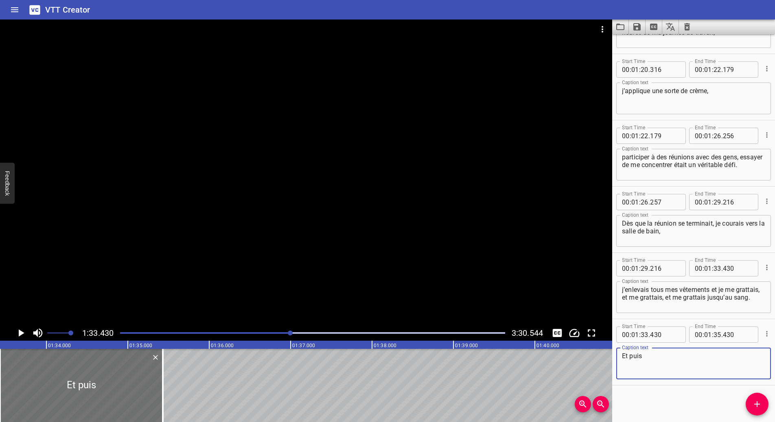
type textarea "Et puis"
